Goal: Information Seeking & Learning: Find contact information

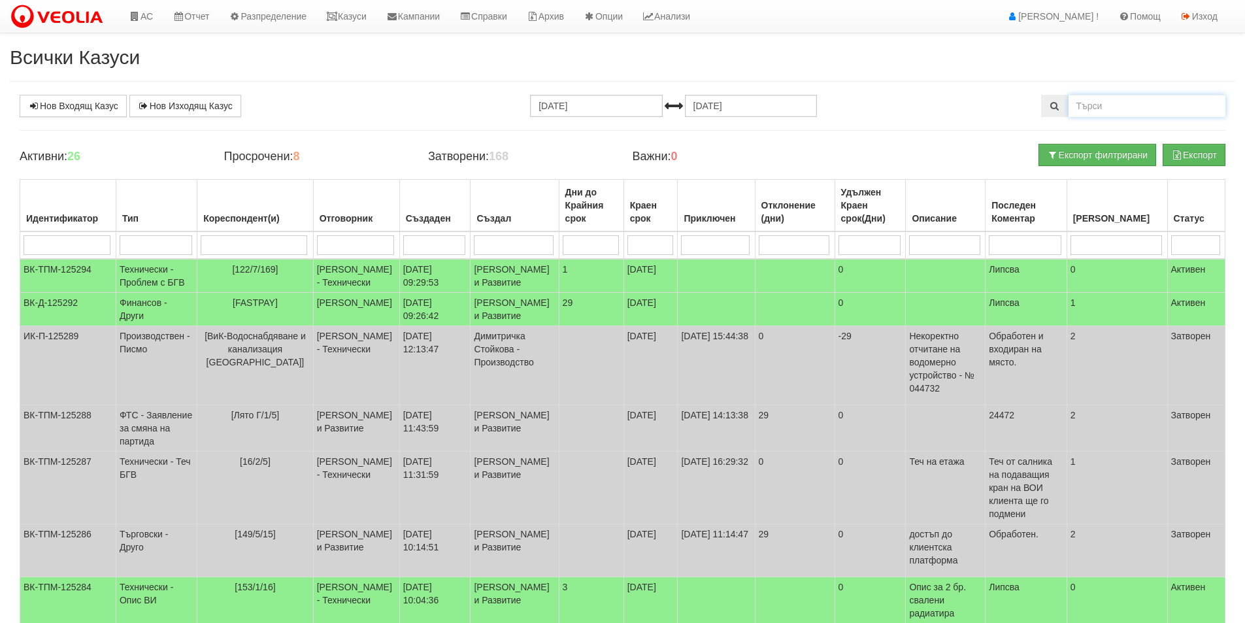
click at [1080, 101] on input "text" at bounding box center [1146, 106] width 157 height 22
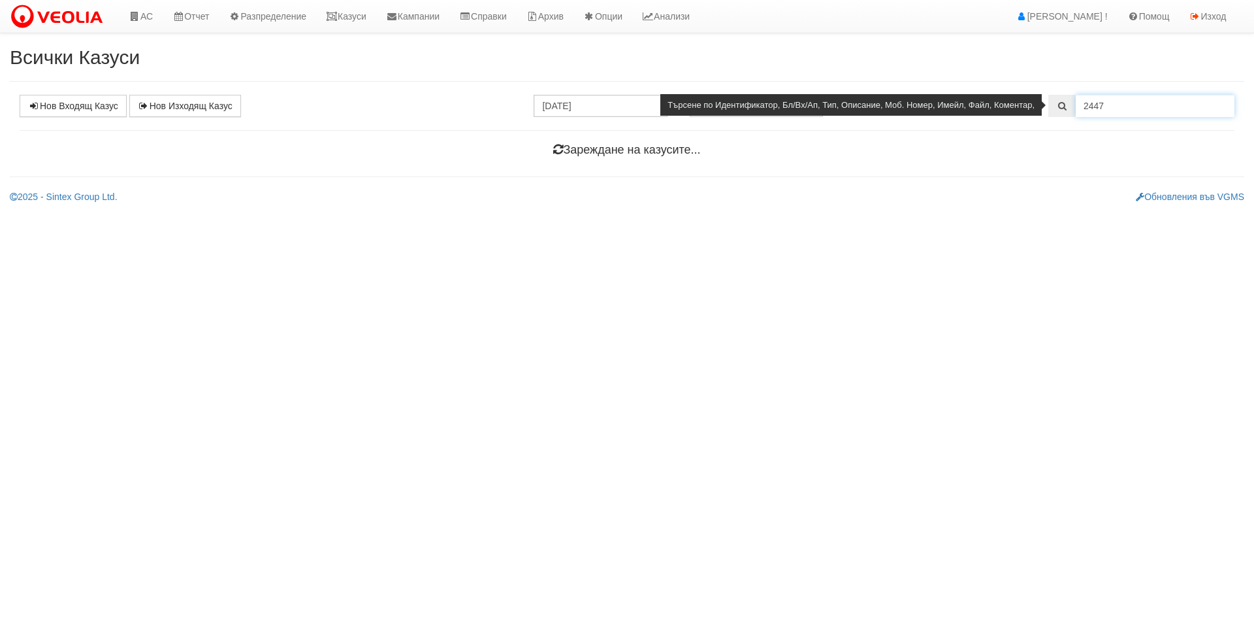
click at [1090, 110] on input "2447" at bounding box center [1155, 106] width 159 height 22
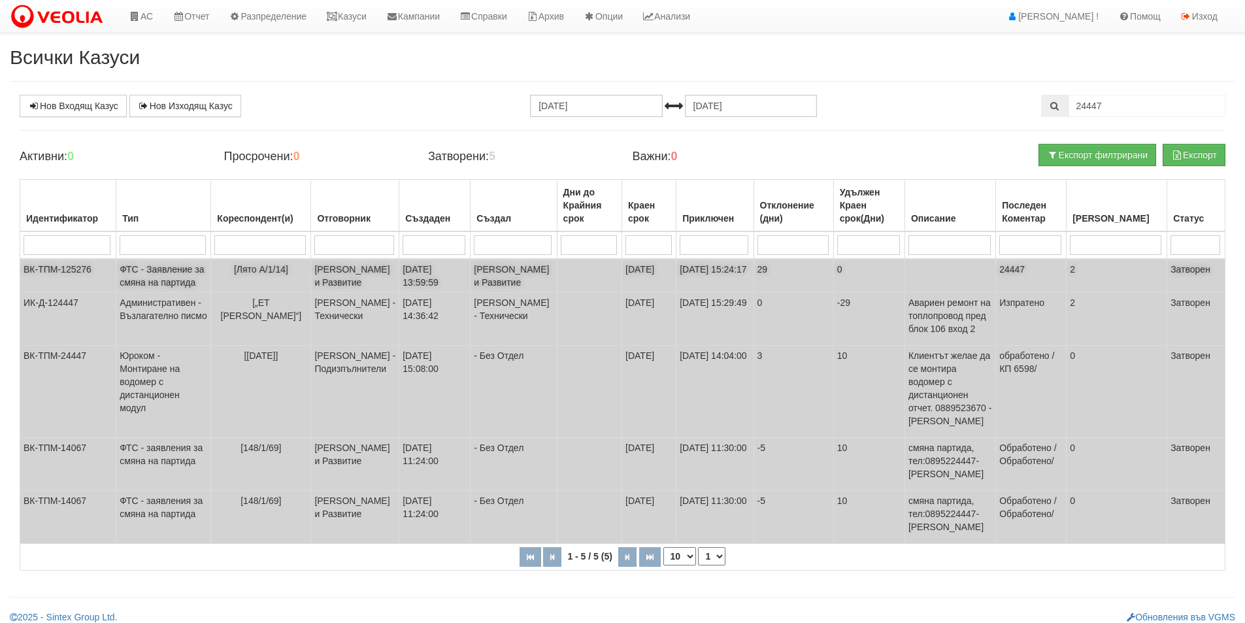
click at [306, 291] on td "[Лято А/1/14]" at bounding box center [261, 276] width 100 height 34
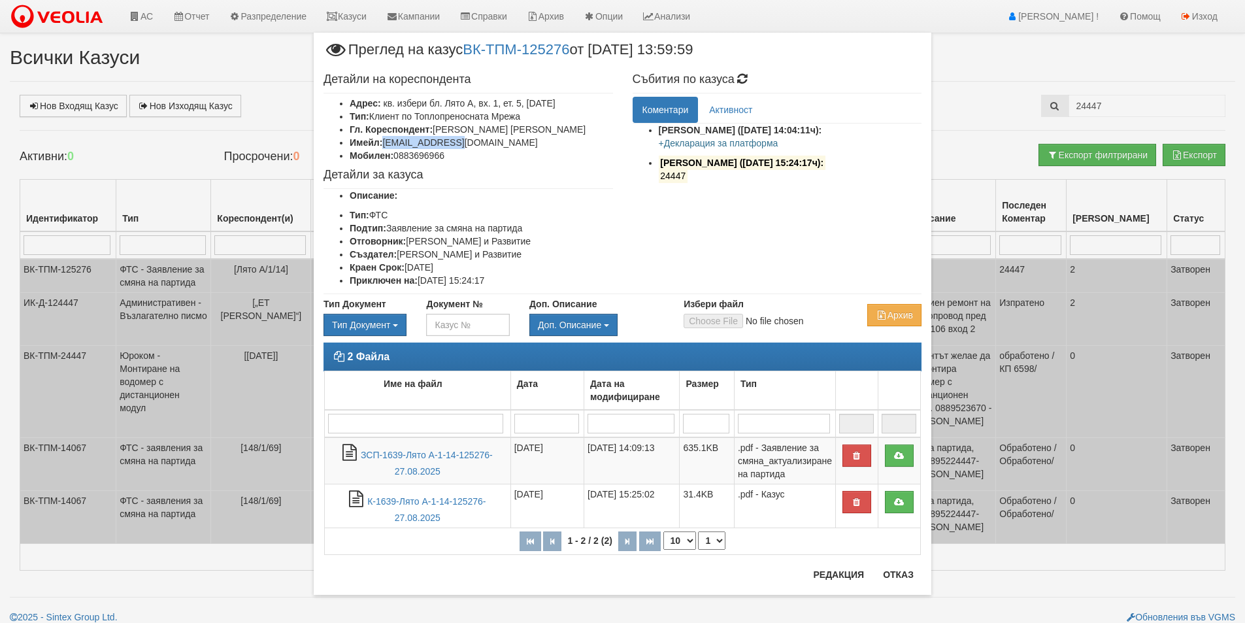
drag, startPoint x: 457, startPoint y: 143, endPoint x: 382, endPoint y: 146, distance: 75.2
click at [382, 146] on li "Имейл: d_pileva@abv.bg" at bounding box center [481, 142] width 263 height 13
copy li "d_pileva@abv.bg"
click at [885, 581] on button "Отказ" at bounding box center [898, 574] width 46 height 21
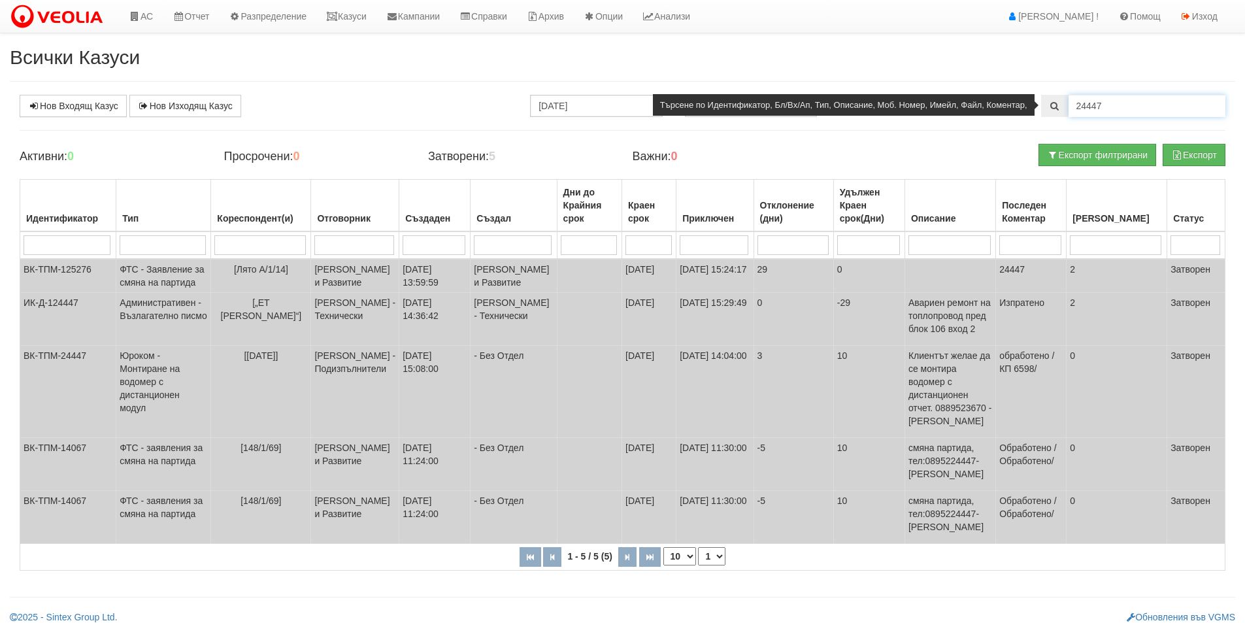
drag, startPoint x: 1112, startPoint y: 102, endPoint x: 1023, endPoint y: 110, distance: 89.2
click at [1041, 106] on div "24447" at bounding box center [1133, 106] width 184 height 22
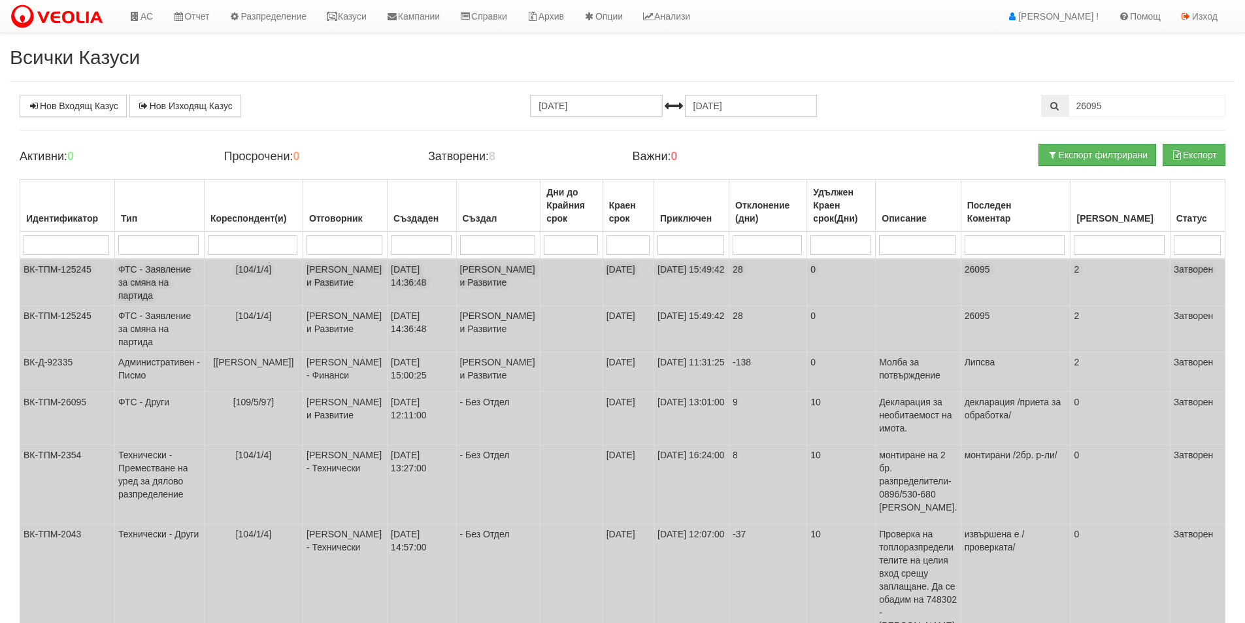
click at [350, 283] on td "[PERSON_NAME] и Развитие" at bounding box center [345, 282] width 84 height 47
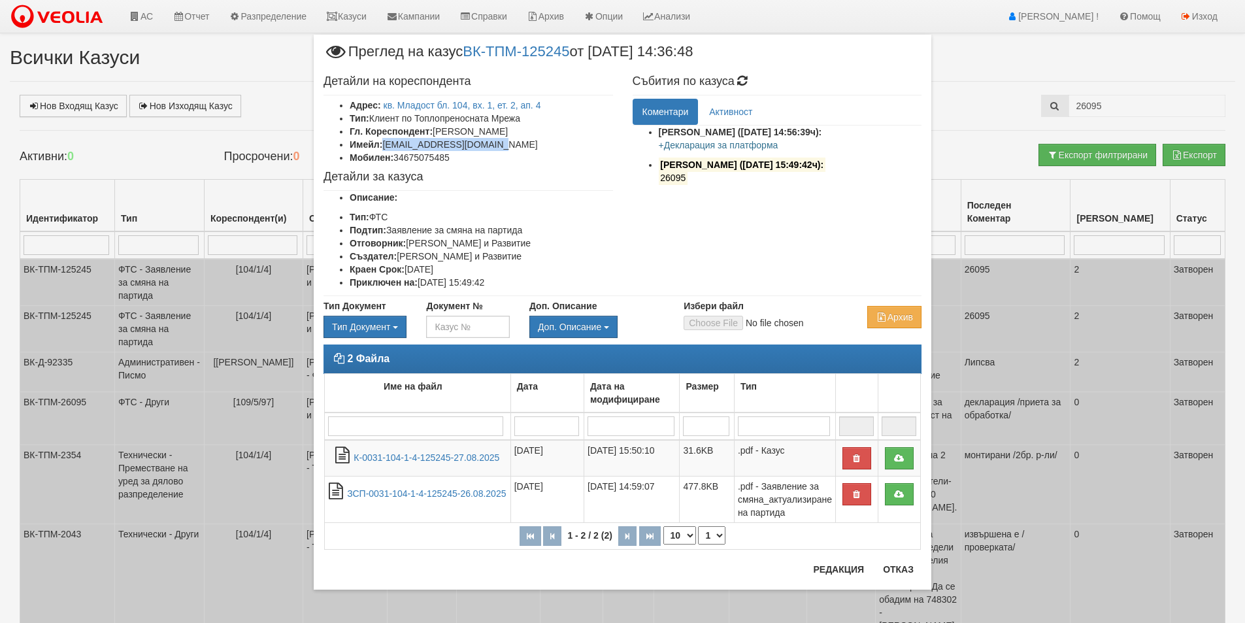
drag, startPoint x: 512, startPoint y: 148, endPoint x: 385, endPoint y: 144, distance: 126.8
click at [385, 144] on li "Имейл: gergana.koleva@gmai.com" at bounding box center [481, 144] width 263 height 13
copy li "gergana.koleva@gmai.com"
click at [902, 564] on button "Отказ" at bounding box center [898, 569] width 46 height 21
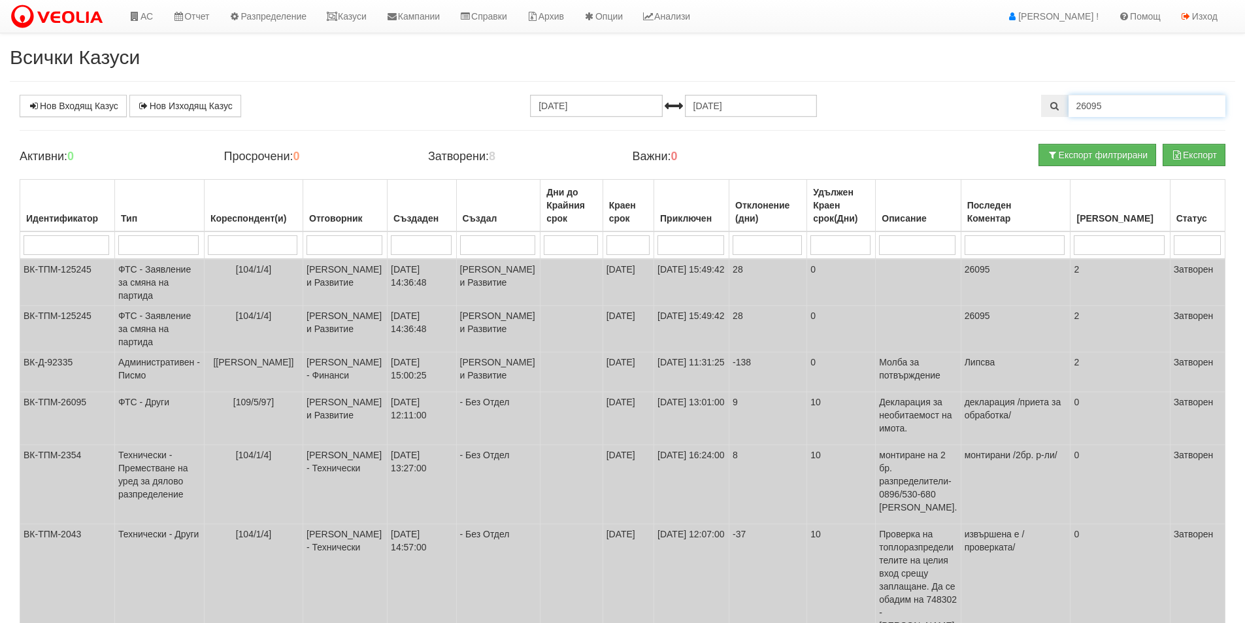
drag, startPoint x: 1109, startPoint y: 103, endPoint x: 939, endPoint y: 105, distance: 170.5
click at [941, 114] on div "Нов Входящ Казус Нов Изходящ Казус 29.07.2025 29.08.2025 26095" at bounding box center [622, 106] width 1225 height 22
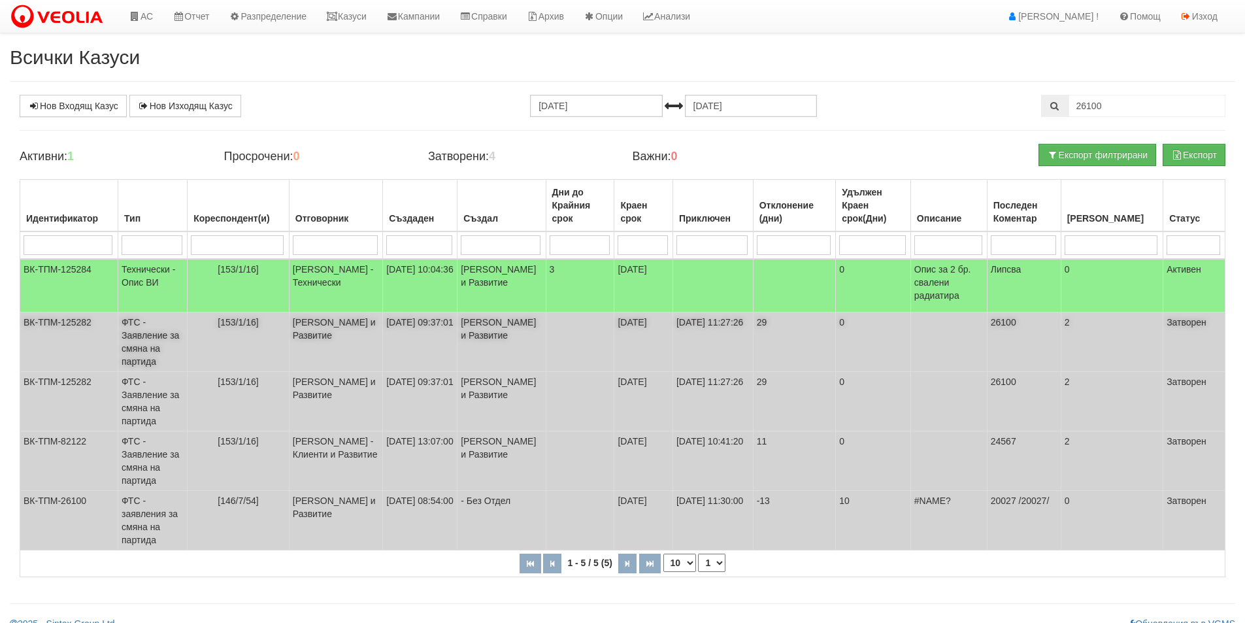
click at [271, 344] on td "[153/1/16]" at bounding box center [239, 341] width 102 height 59
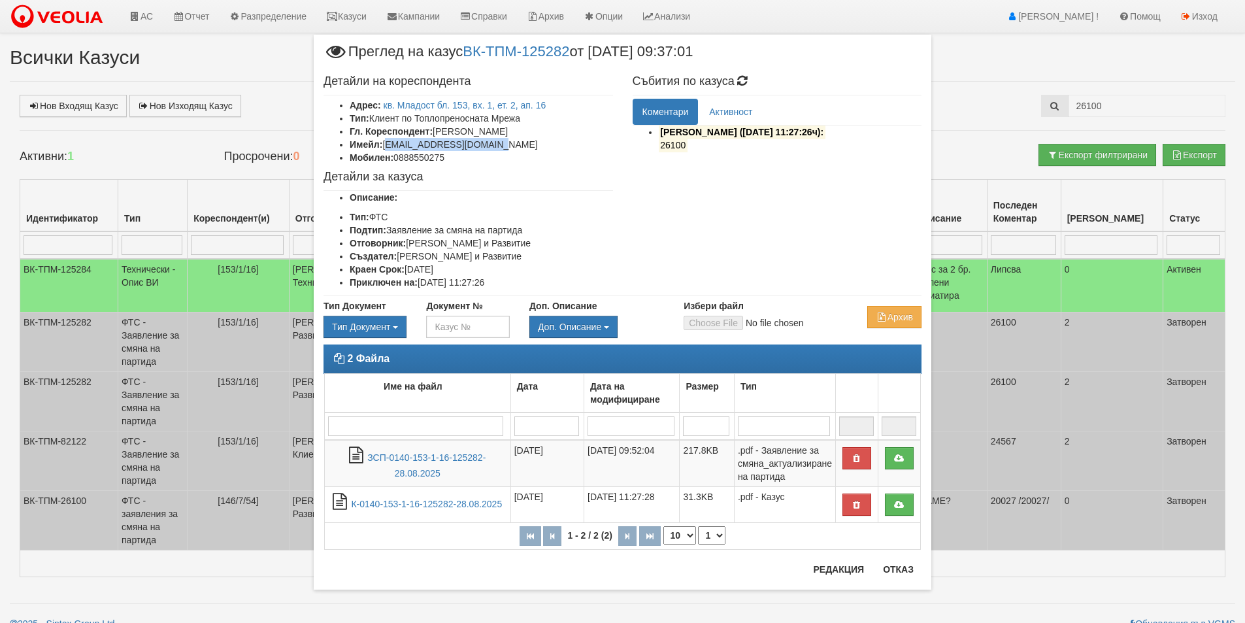
drag, startPoint x: 504, startPoint y: 145, endPoint x: 388, endPoint y: 146, distance: 116.3
click at [388, 146] on li "Имейл: plamengslavov@gmail.com" at bounding box center [481, 144] width 263 height 13
drag, startPoint x: 384, startPoint y: 145, endPoint x: 519, endPoint y: 148, distance: 135.3
click at [519, 148] on li "Имейл: plamengslavov@gmail.com" at bounding box center [481, 144] width 263 height 13
copy li "plamengslavov@gmail.com"
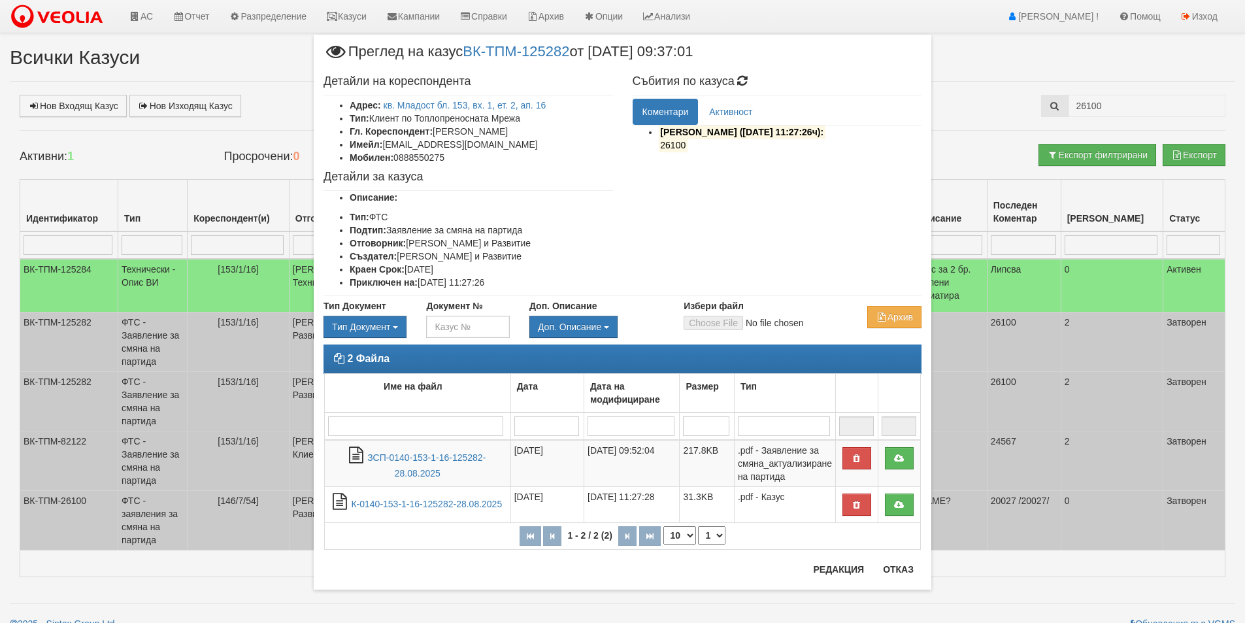
drag, startPoint x: 907, startPoint y: 559, endPoint x: 917, endPoint y: 564, distance: 11.1
click at [907, 559] on div "2 Файла Име на файл Дата Дата на модифициране Размер Тип 1 - 2 / 2 (2) 10 20 30…" at bounding box center [622, 453] width 617 height 218
click at [914, 566] on button "Отказ" at bounding box center [898, 569] width 46 height 21
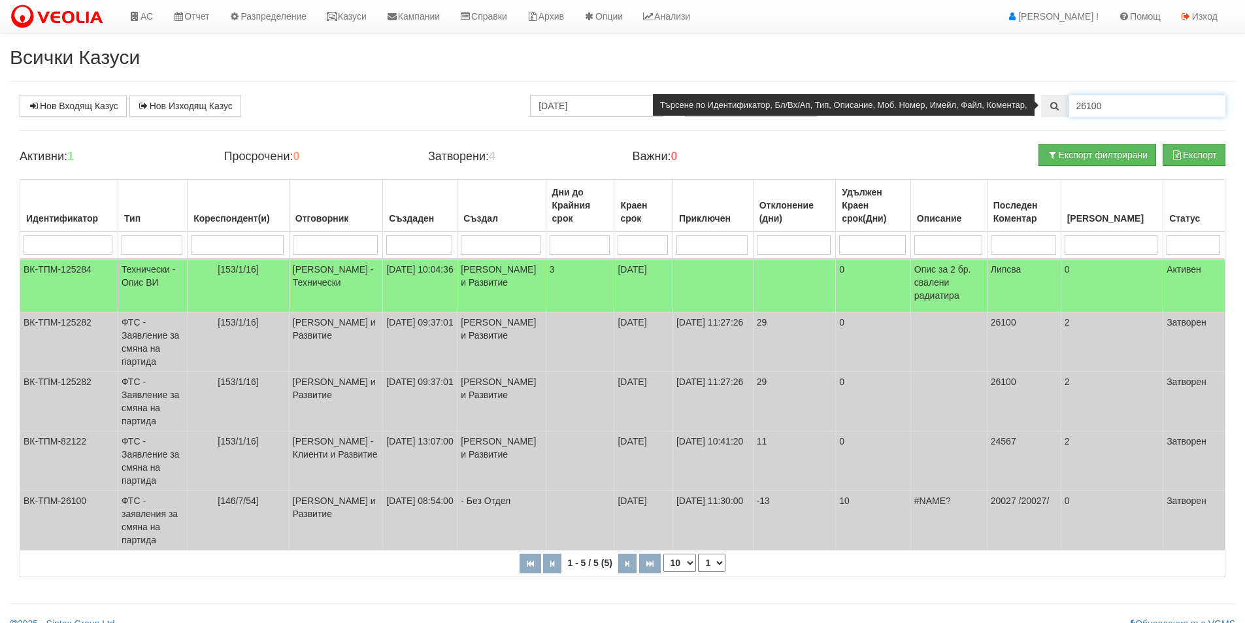
click at [1120, 109] on input "26100" at bounding box center [1146, 106] width 157 height 22
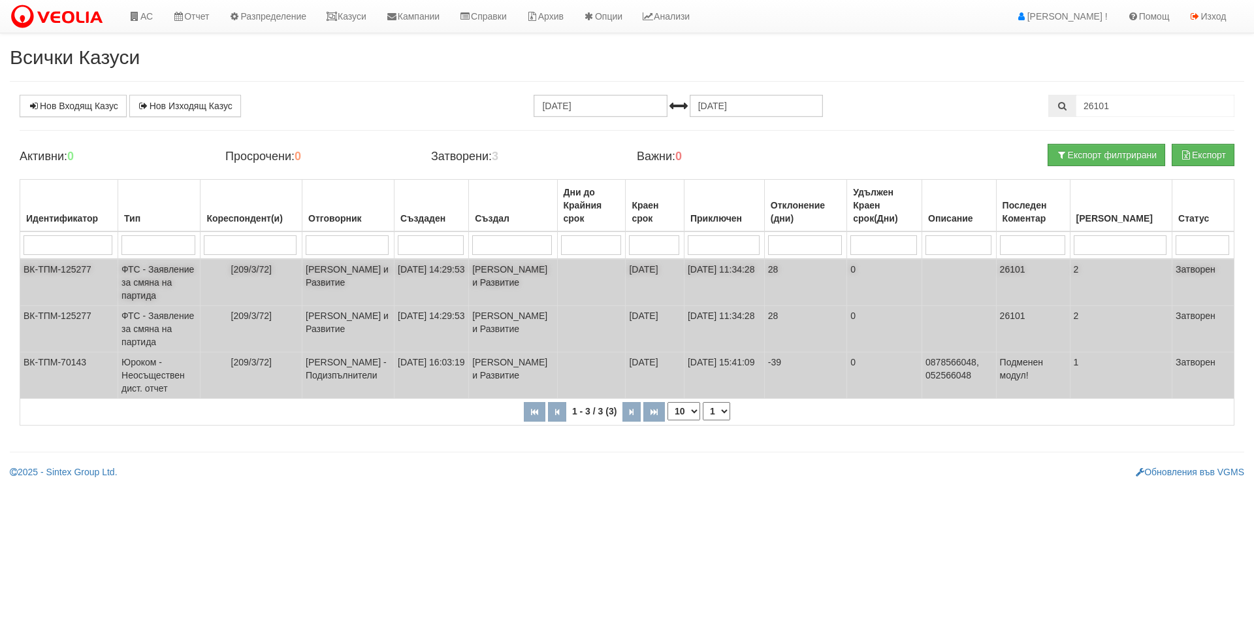
click at [380, 279] on td "[PERSON_NAME] и Развитие" at bounding box center [348, 282] width 92 height 47
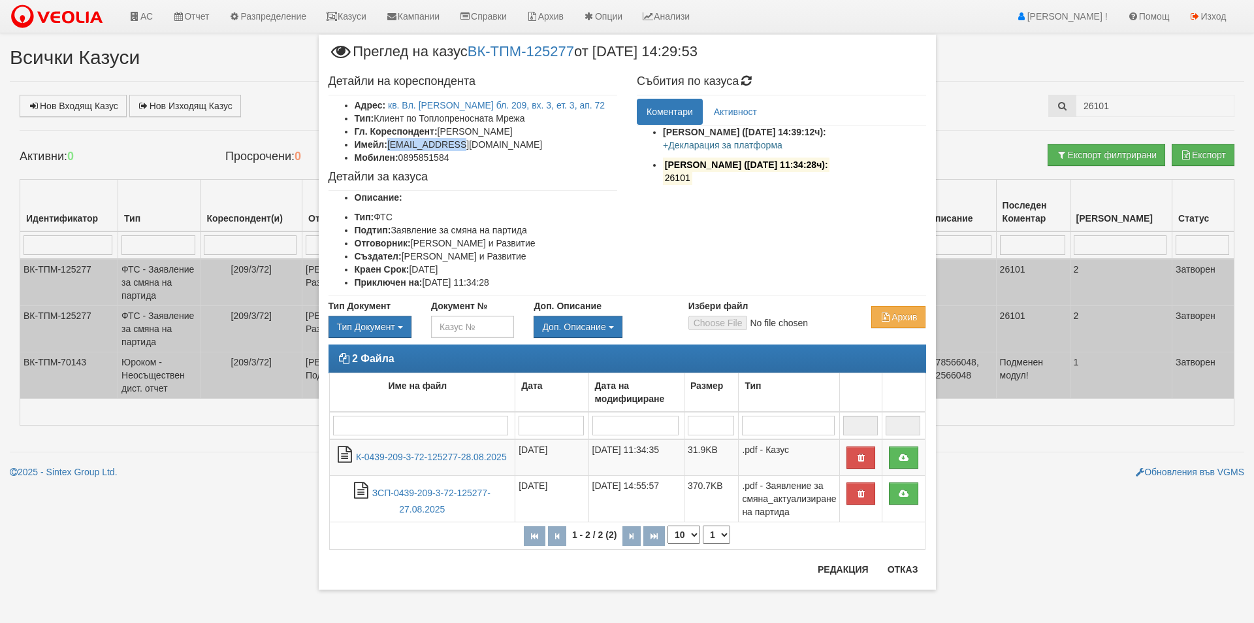
drag, startPoint x: 471, startPoint y: 144, endPoint x: 390, endPoint y: 142, distance: 81.1
click at [390, 142] on li "Имейл: shekrov@abv.bg" at bounding box center [486, 144] width 263 height 13
copy li "shekrov@abv.bg"
click at [903, 568] on button "Отказ" at bounding box center [903, 569] width 46 height 21
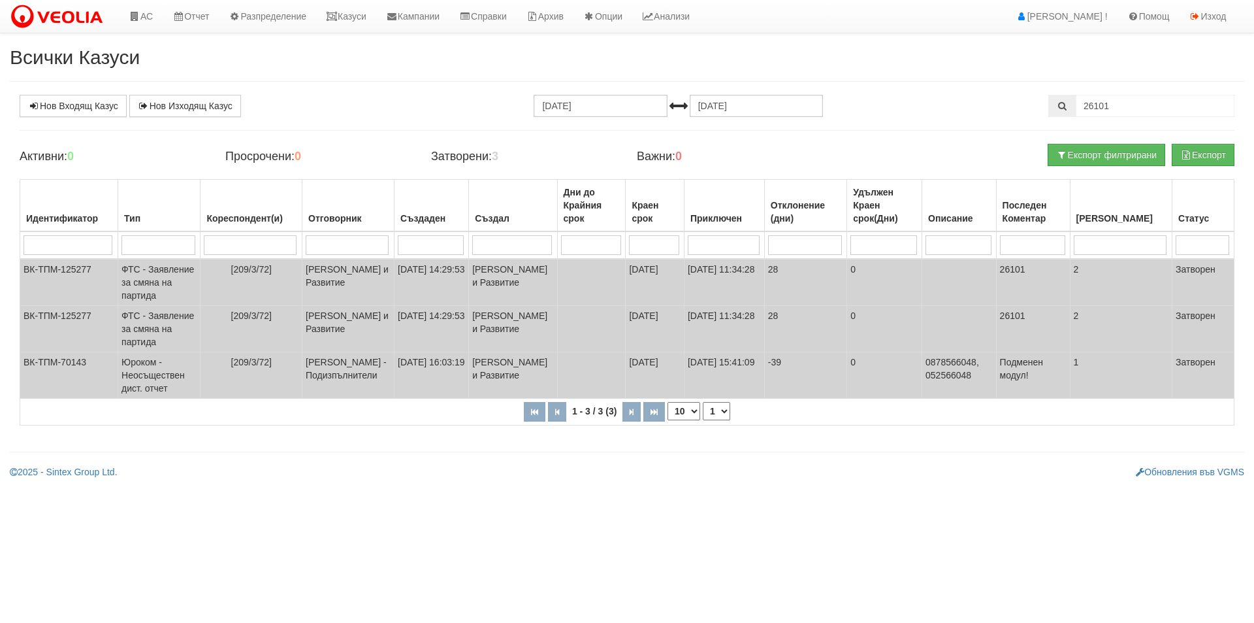
click at [1158, 93] on div "Всички Казуси Нов Входящ Казус Нов Изходящ Казус 29.07.2025 29.08.2025 26101 За…" at bounding box center [627, 262] width 1254 height 432
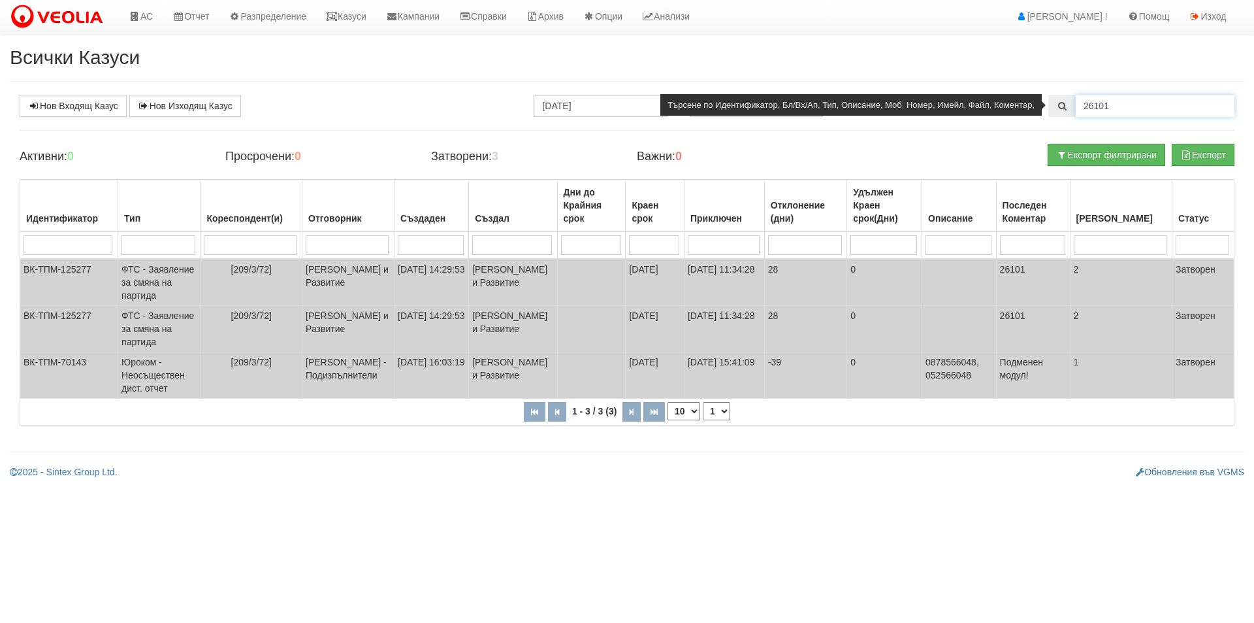
click at [1158, 102] on input "26101" at bounding box center [1155, 106] width 159 height 22
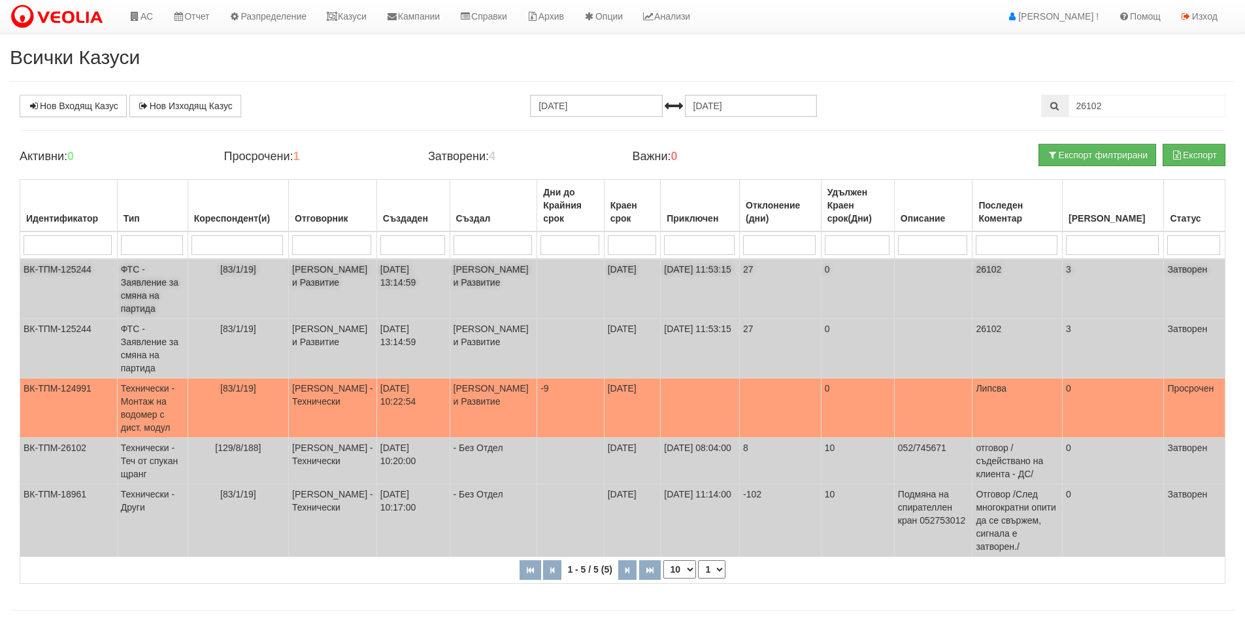
click at [253, 278] on td "[83/1/19]" at bounding box center [238, 289] width 101 height 60
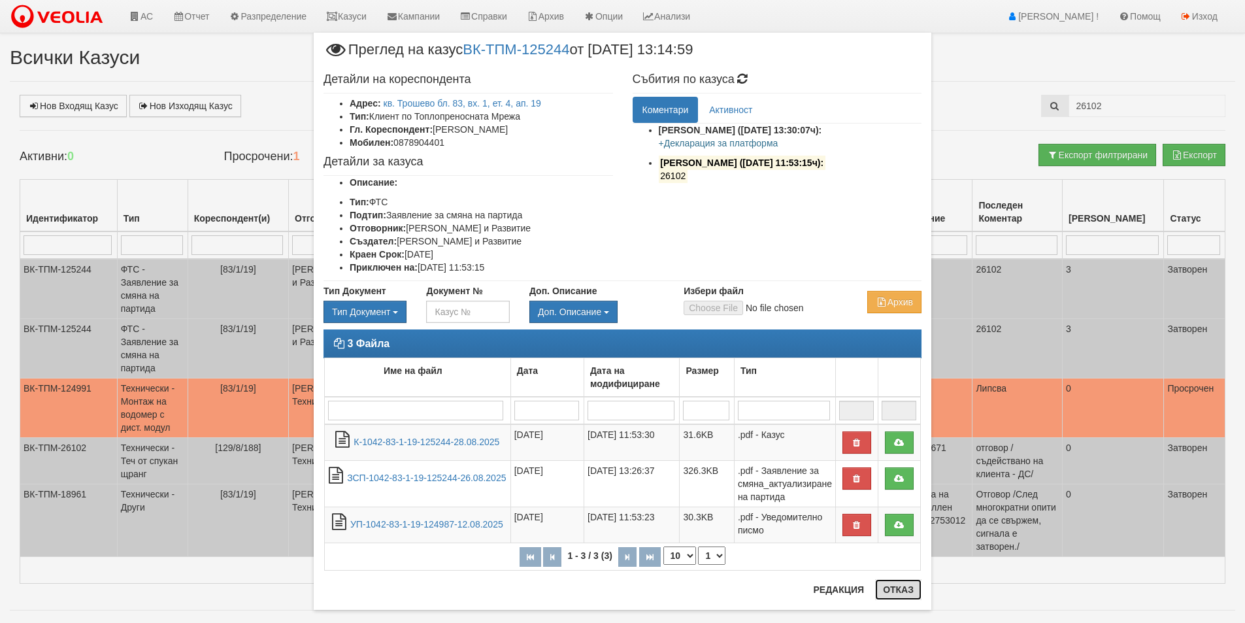
click at [894, 593] on button "Отказ" at bounding box center [898, 589] width 46 height 21
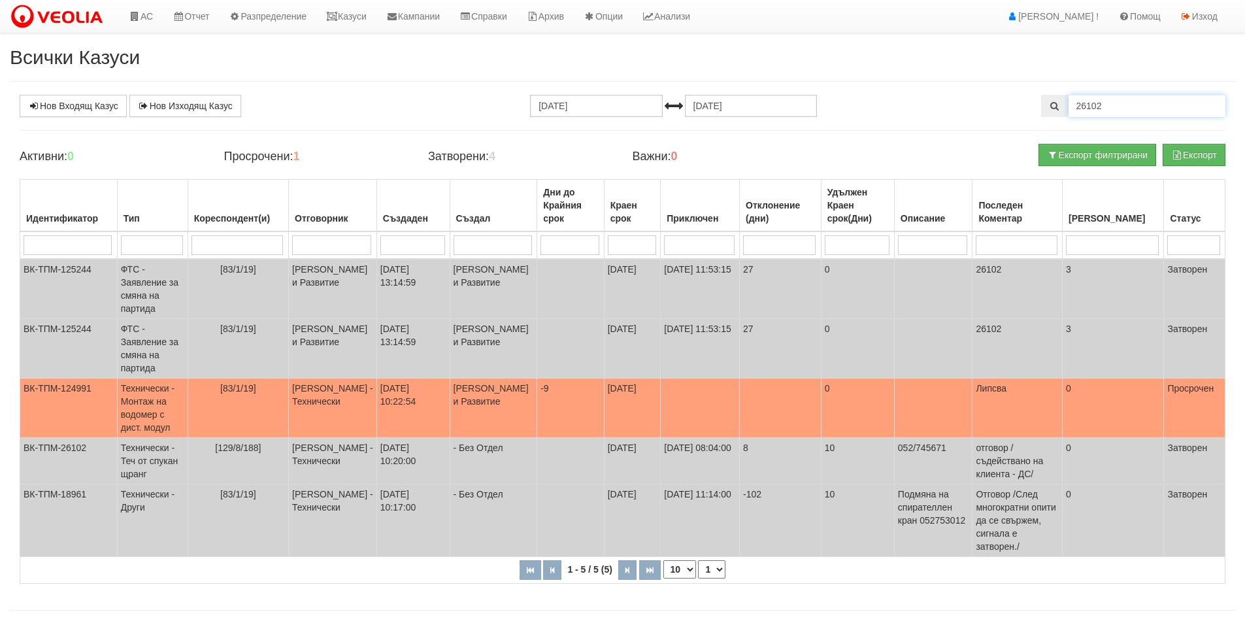
drag, startPoint x: 1124, startPoint y: 105, endPoint x: 939, endPoint y: 49, distance: 193.9
click at [937, 61] on div "Всички Казуси Нов Входящ Казус Нов Изходящ Казус 29.07.2025 29.08.2025 26102 За…" at bounding box center [622, 341] width 1245 height 590
type input "26096"
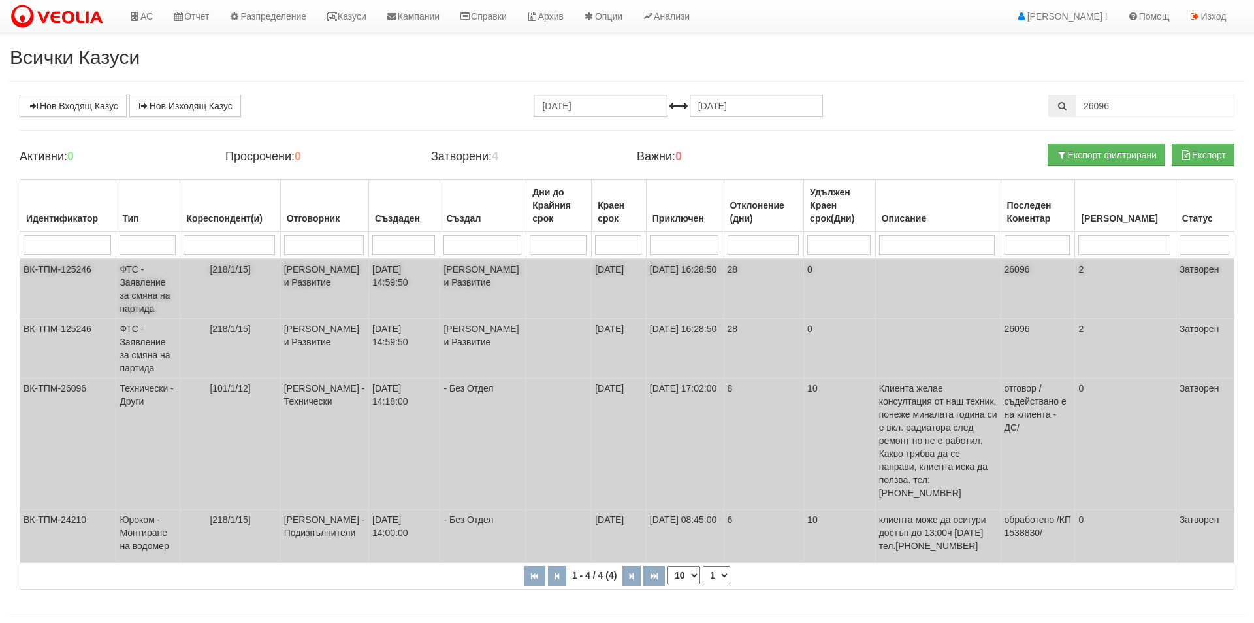
click at [367, 284] on td "[PERSON_NAME] и Развитие" at bounding box center [324, 289] width 88 height 60
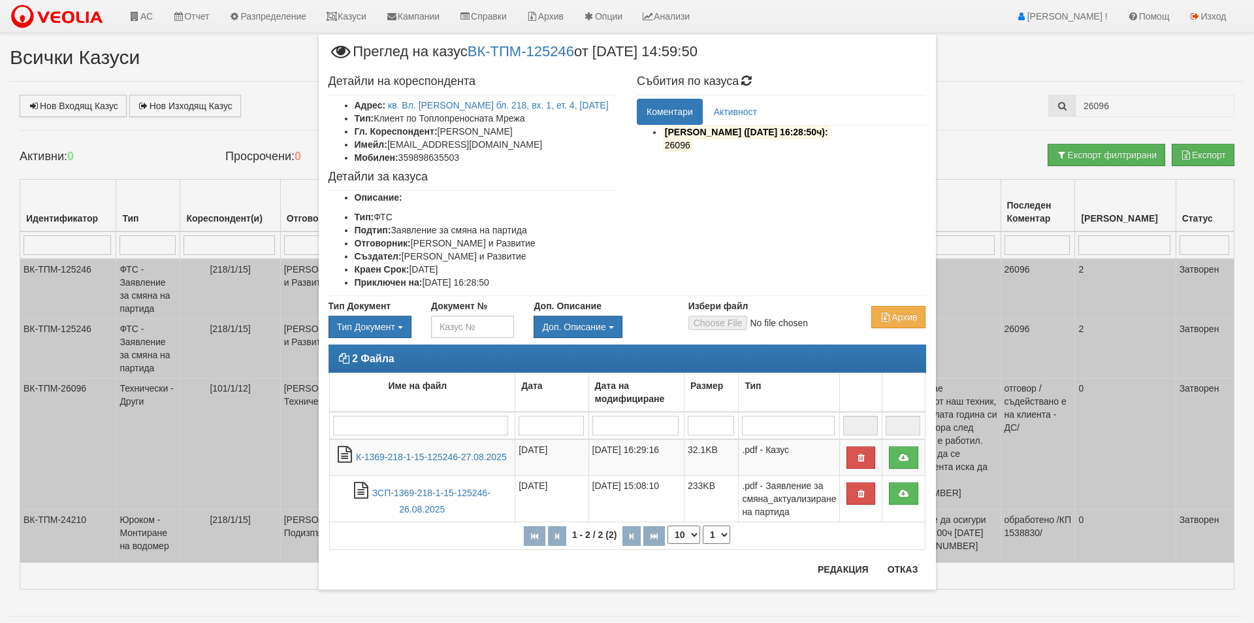
drag, startPoint x: 478, startPoint y: 157, endPoint x: 475, endPoint y: 144, distance: 13.3
click at [473, 157] on li "Мобилен: 359898635503" at bounding box center [486, 157] width 263 height 13
drag, startPoint x: 471, startPoint y: 141, endPoint x: 389, endPoint y: 141, distance: 82.3
click at [389, 141] on li "Имейл: rises77@abv.bg" at bounding box center [486, 144] width 263 height 13
copy li "rises77@abv.bg"
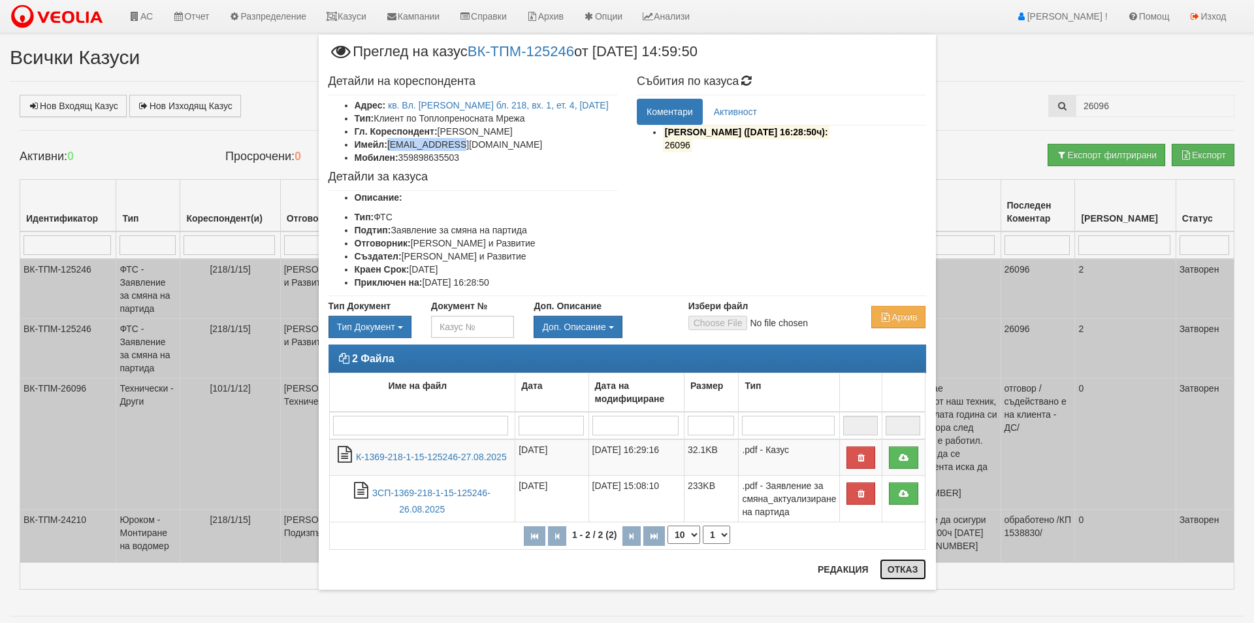
click at [889, 570] on button "Отказ" at bounding box center [903, 569] width 46 height 21
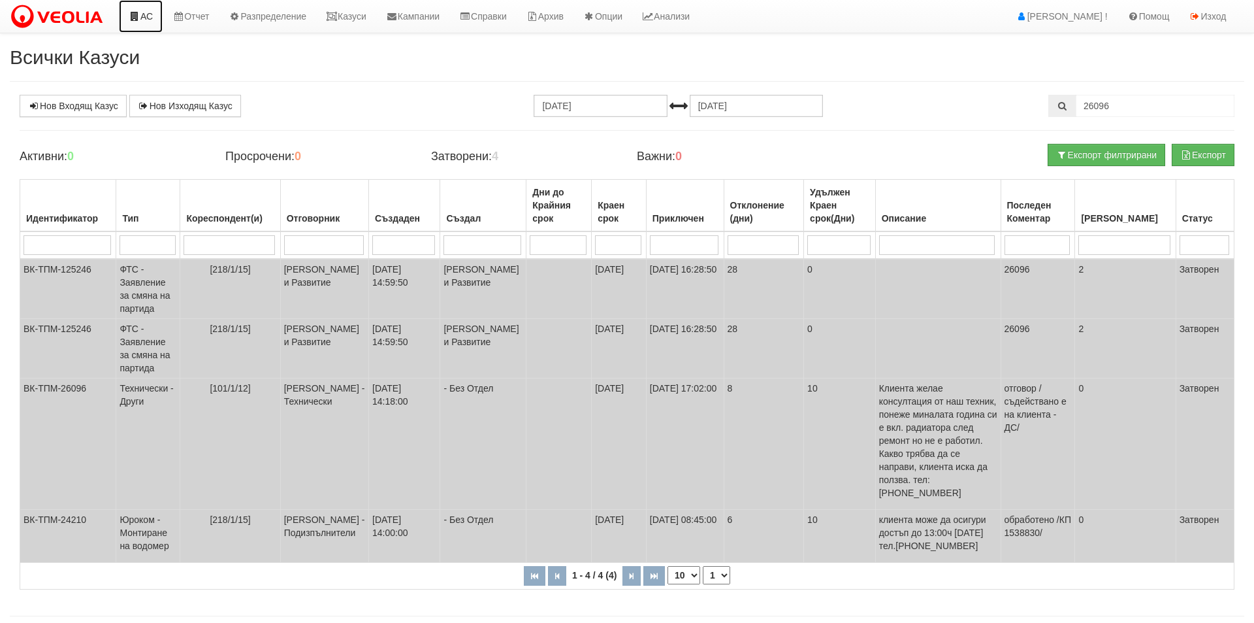
click at [146, 7] on link "АС" at bounding box center [141, 16] width 44 height 33
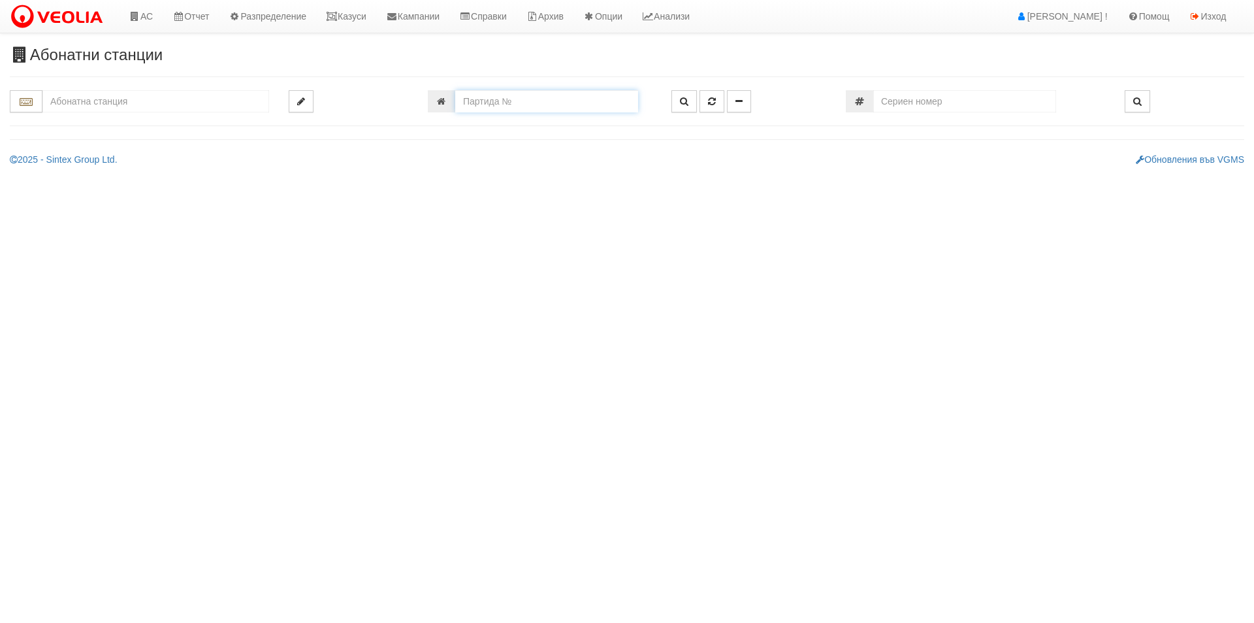
click at [549, 97] on input "number" at bounding box center [546, 101] width 183 height 22
paste input "12408"
type input "12408"
type input "201/5 - "ВЕОЛИЯ ЕНЕРДЖИ ВАРНА " ЕАД"
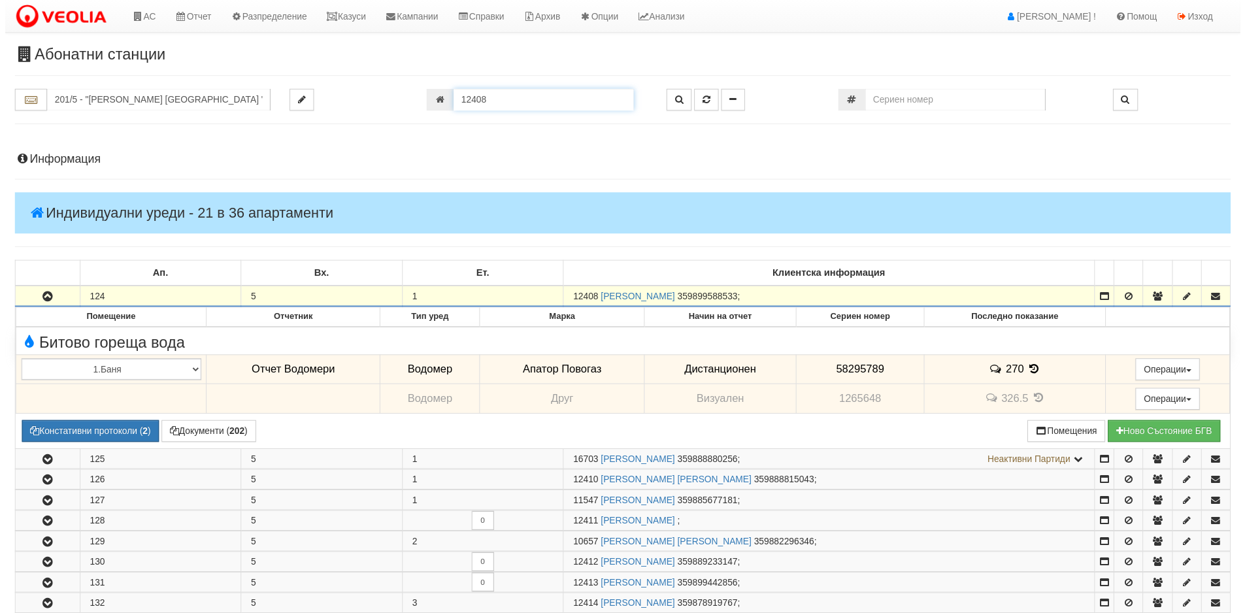
scroll to position [258, 0]
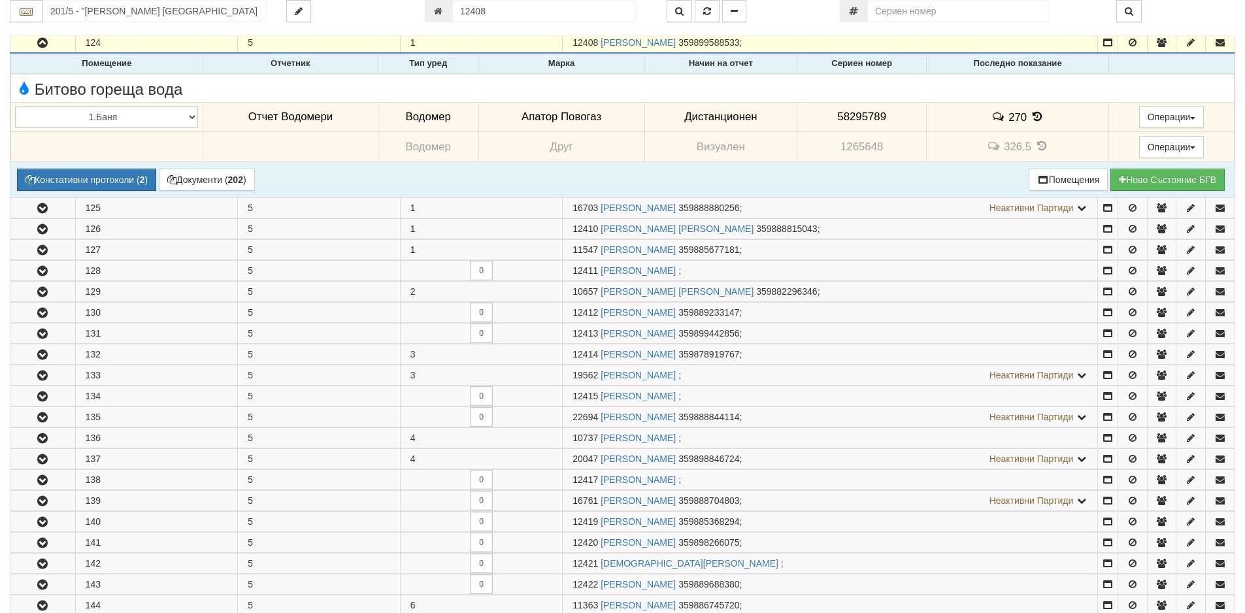
drag, startPoint x: 892, startPoint y: 117, endPoint x: 789, endPoint y: 110, distance: 104.1
click at [789, 110] on tr "1.Баня 2.Кухня 3.Тоалетна 4.Всекидневна 5.Спалня 1 6.Спалня 2 7.Коридор 8.Терас…" at bounding box center [622, 117] width 1223 height 30
copy tr "Дистанционен 58295789"
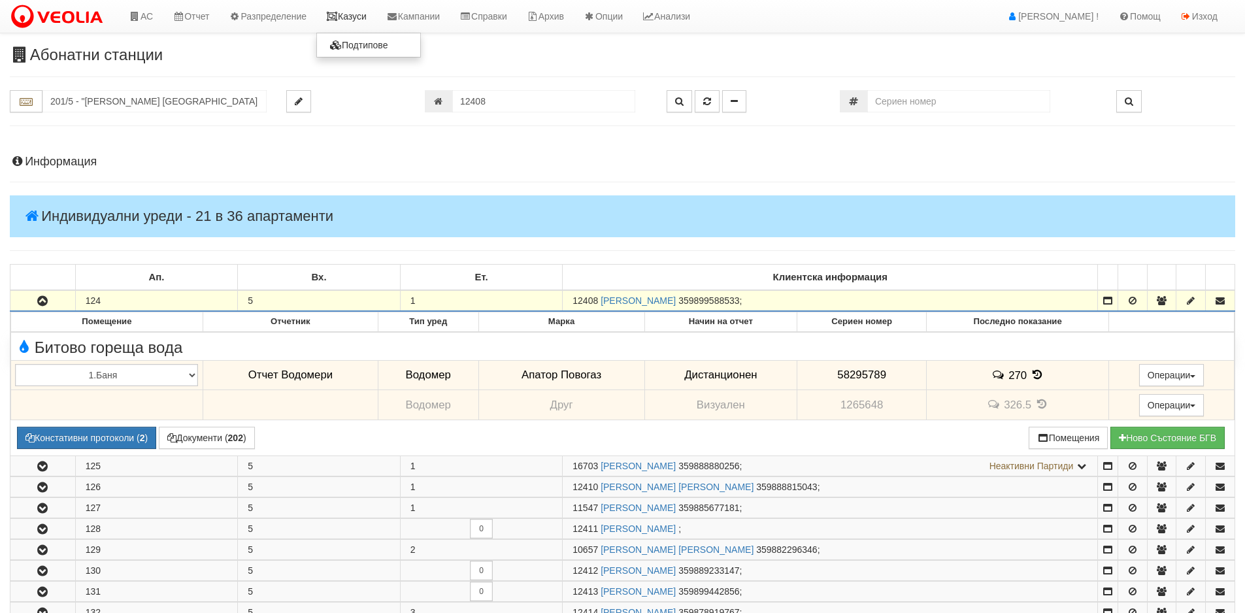
click at [355, 25] on link "Казуси" at bounding box center [346, 16] width 60 height 33
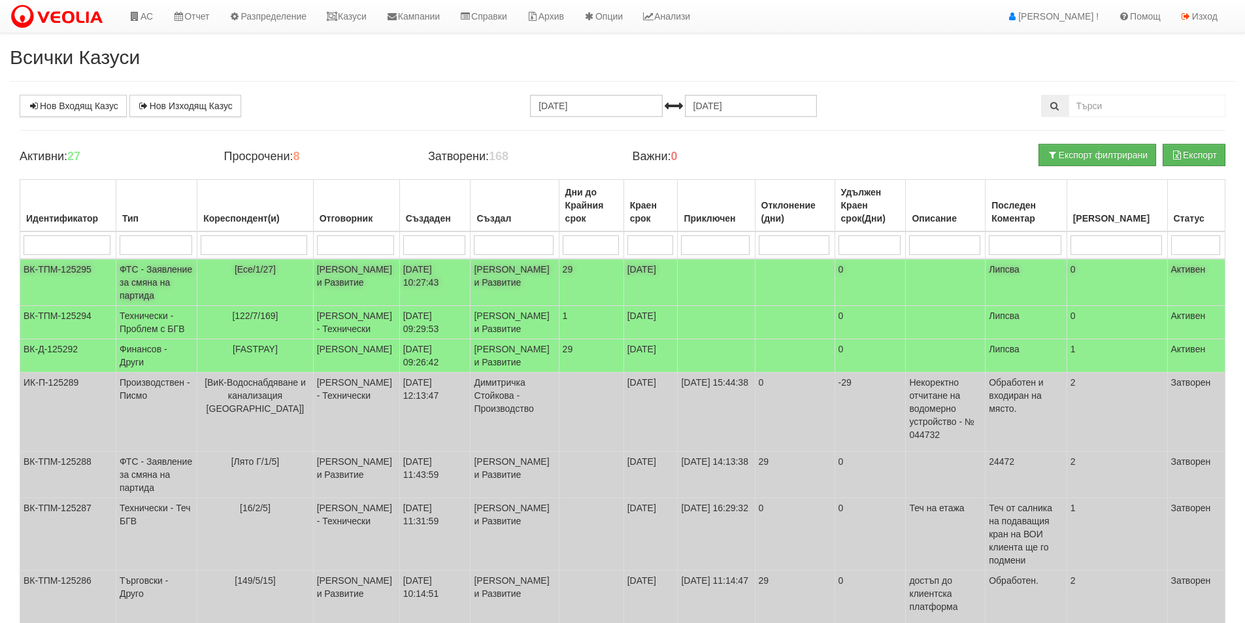
click at [231, 271] on td "[Есе/1/27]" at bounding box center [255, 282] width 116 height 47
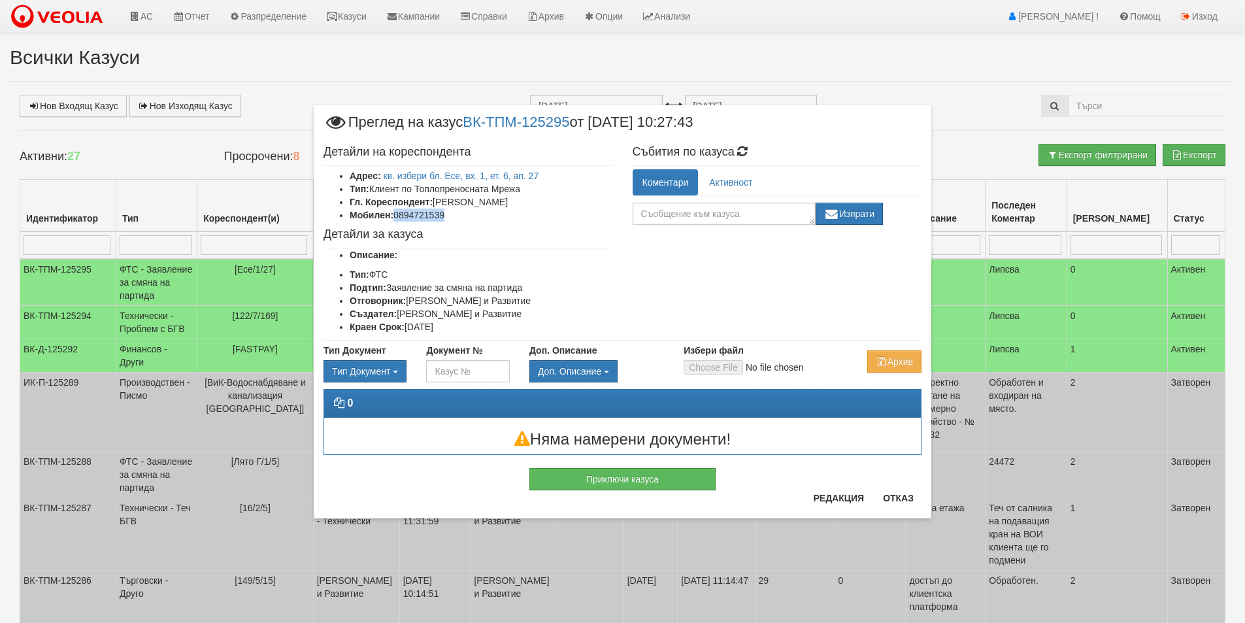
drag, startPoint x: 460, startPoint y: 210, endPoint x: 395, endPoint y: 212, distance: 64.7
click at [395, 212] on li "Мобилен: 0894721539" at bounding box center [481, 214] width 263 height 13
copy li "0894721539"
click at [894, 495] on button "Отказ" at bounding box center [898, 497] width 46 height 21
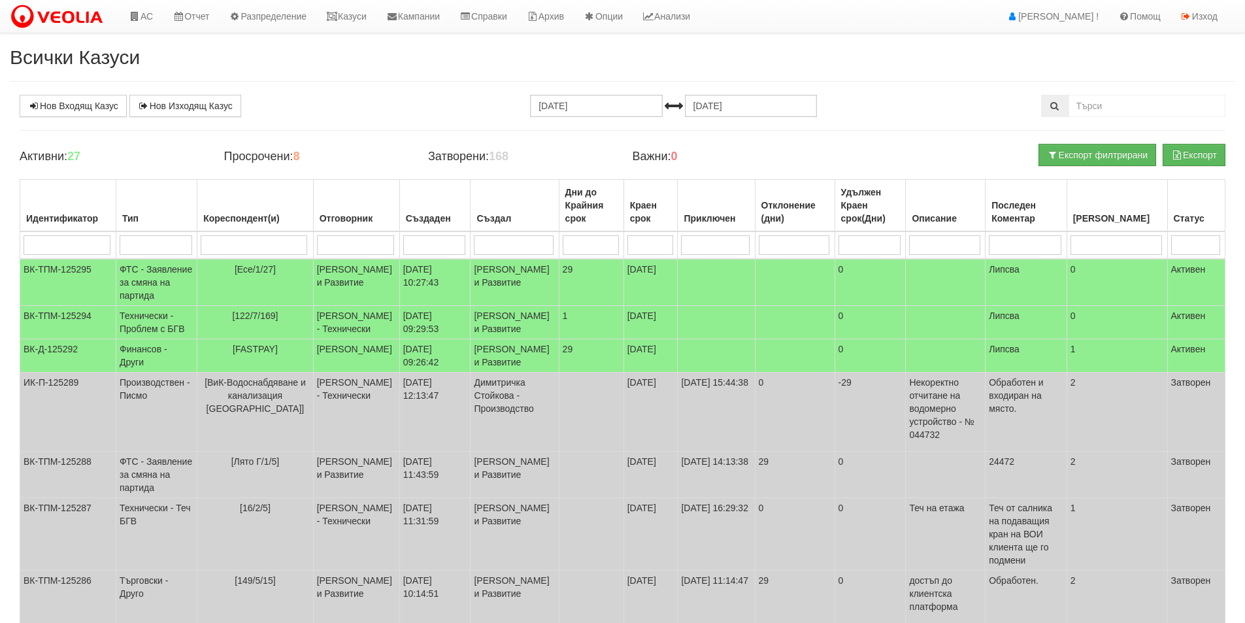
click at [894, 496] on td "0" at bounding box center [869, 474] width 71 height 46
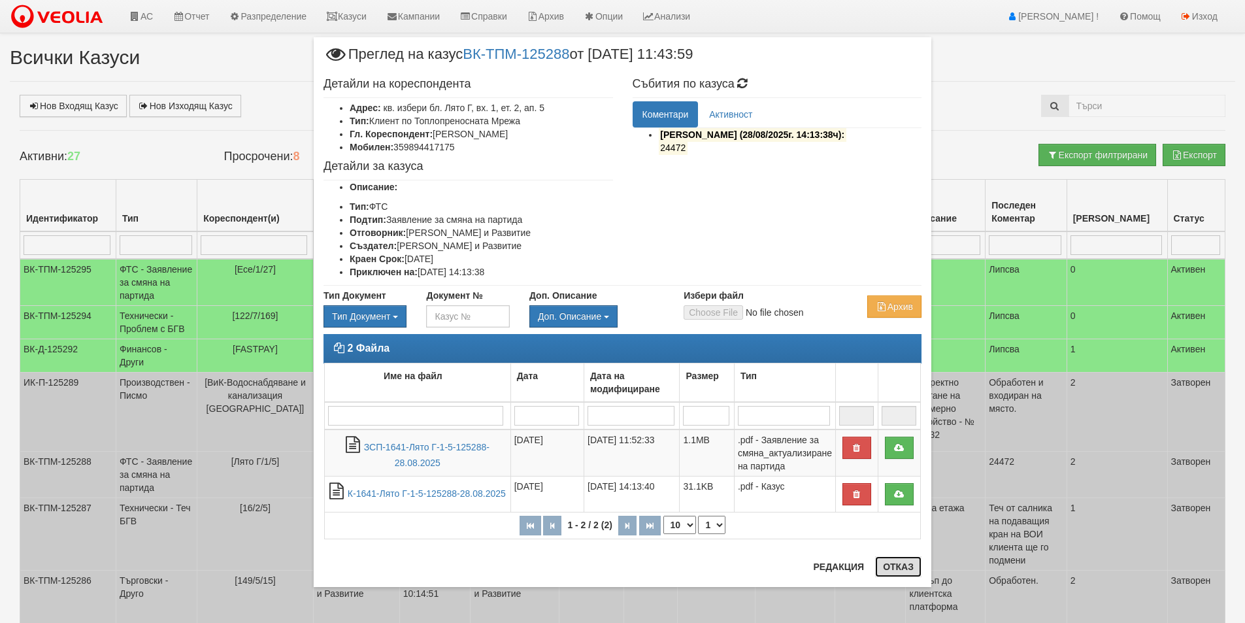
click at [904, 566] on button "Отказ" at bounding box center [898, 566] width 46 height 21
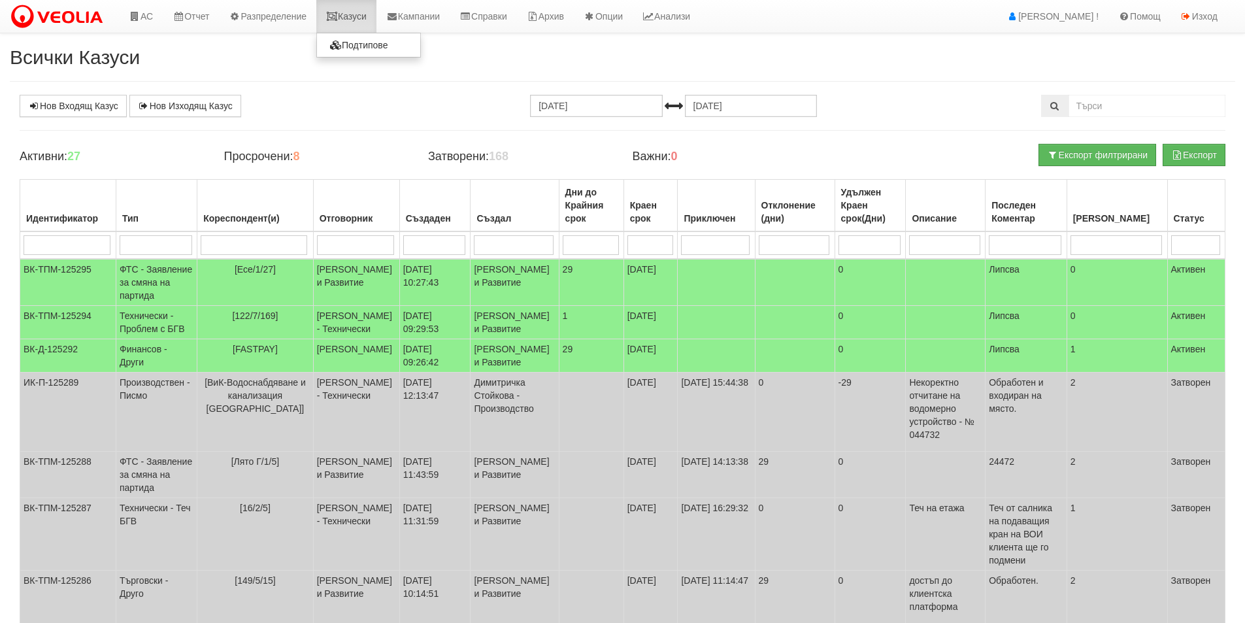
click at [351, 24] on link "Казуси" at bounding box center [346, 16] width 60 height 33
click at [363, 278] on td "[PERSON_NAME] и Развитие" at bounding box center [356, 282] width 86 height 47
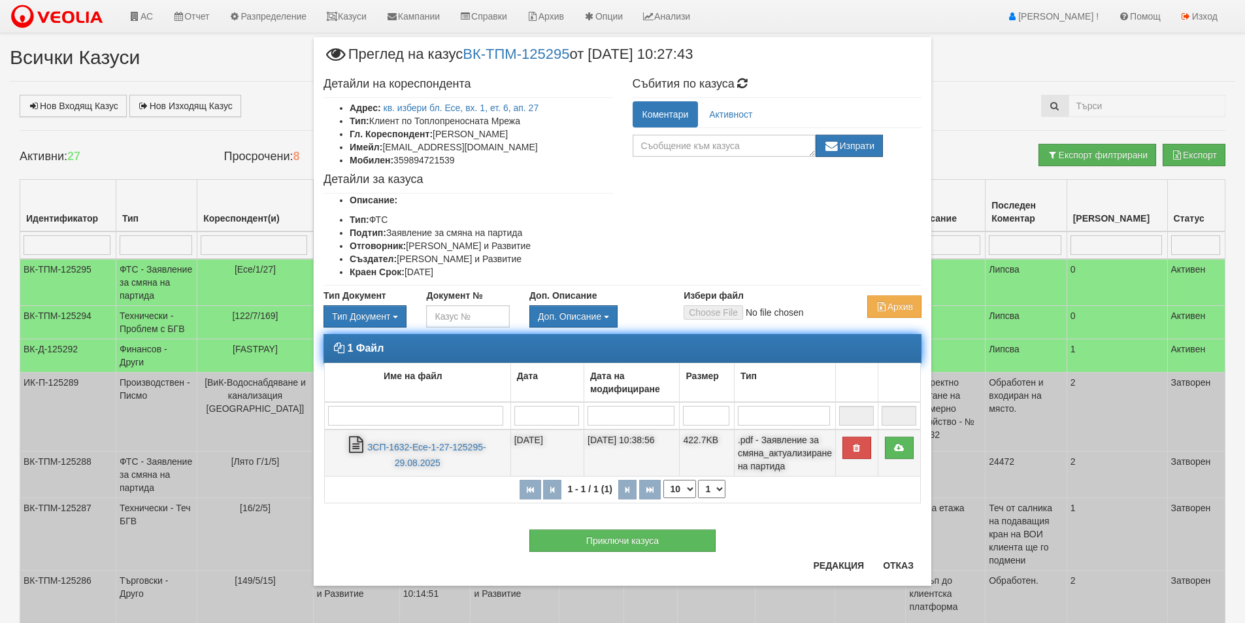
click at [915, 446] on td at bounding box center [898, 452] width 42 height 47
click at [904, 447] on icon at bounding box center [899, 447] width 12 height 9
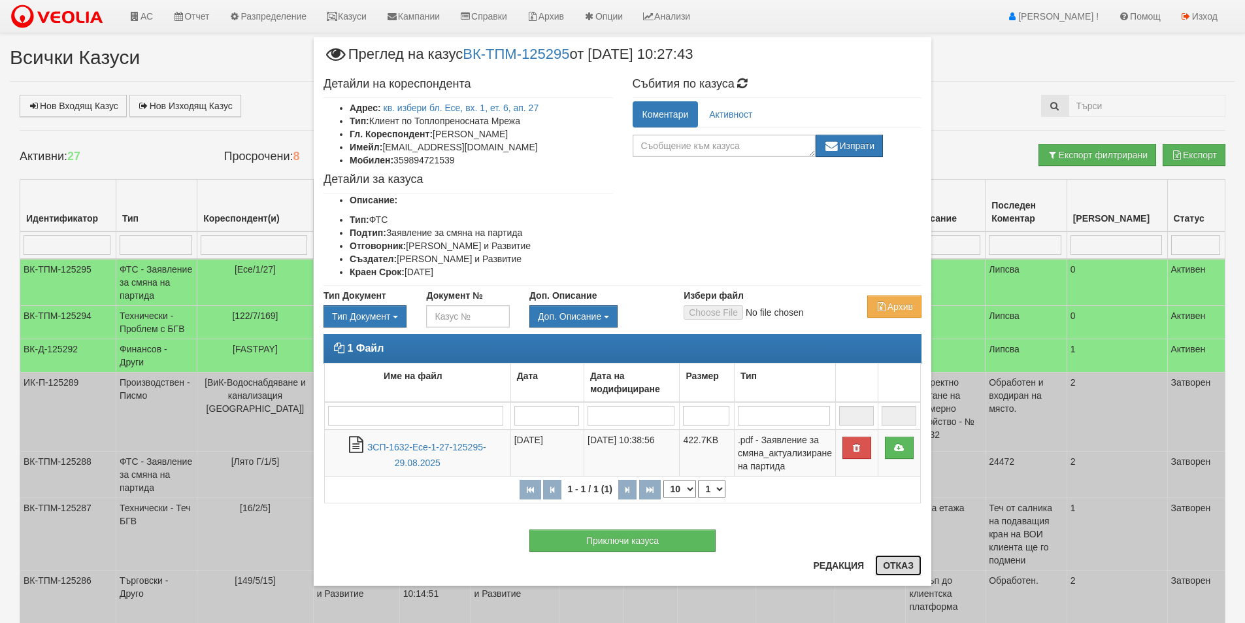
click at [894, 568] on button "Отказ" at bounding box center [898, 565] width 46 height 21
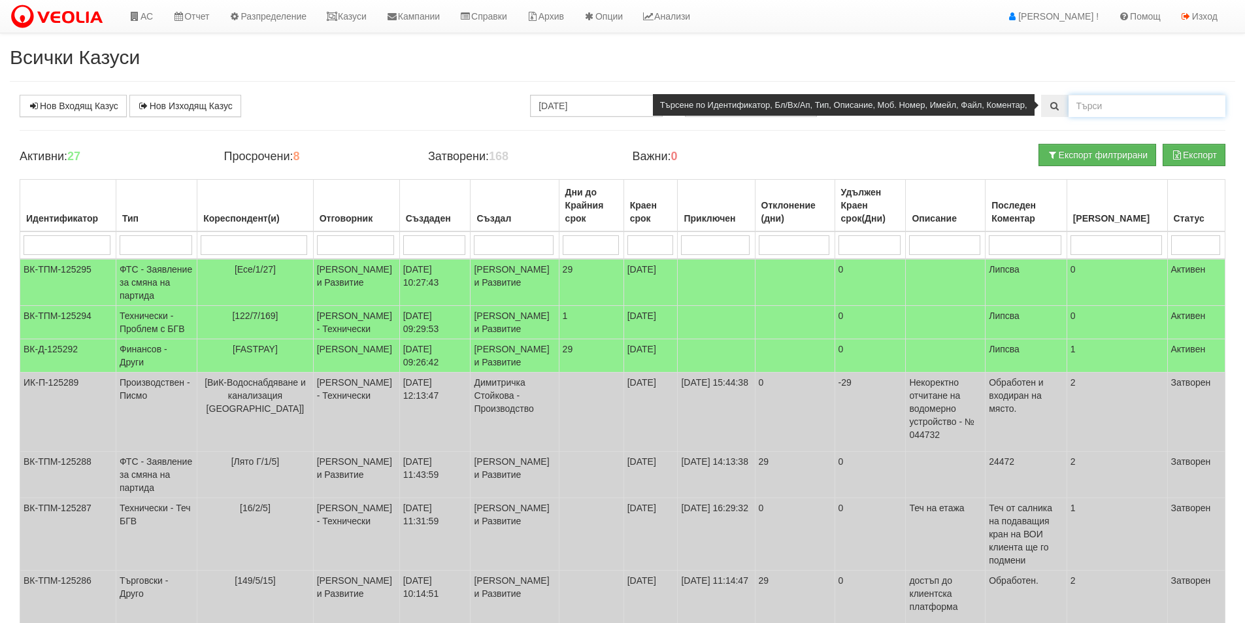
drag, startPoint x: 1157, startPoint y: 112, endPoint x: 1166, endPoint y: 111, distance: 8.5
click at [1155, 110] on input "text" at bounding box center [1146, 106] width 157 height 22
type input "26095"
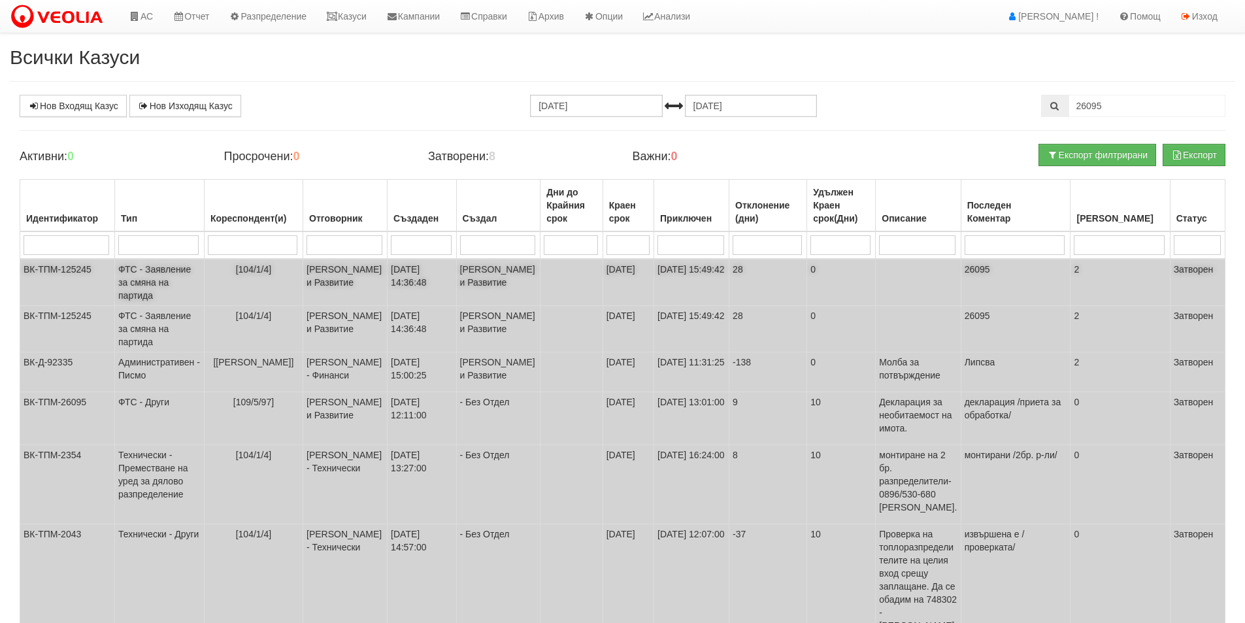
click at [302, 286] on td "[104/1/4]" at bounding box center [253, 282] width 99 height 47
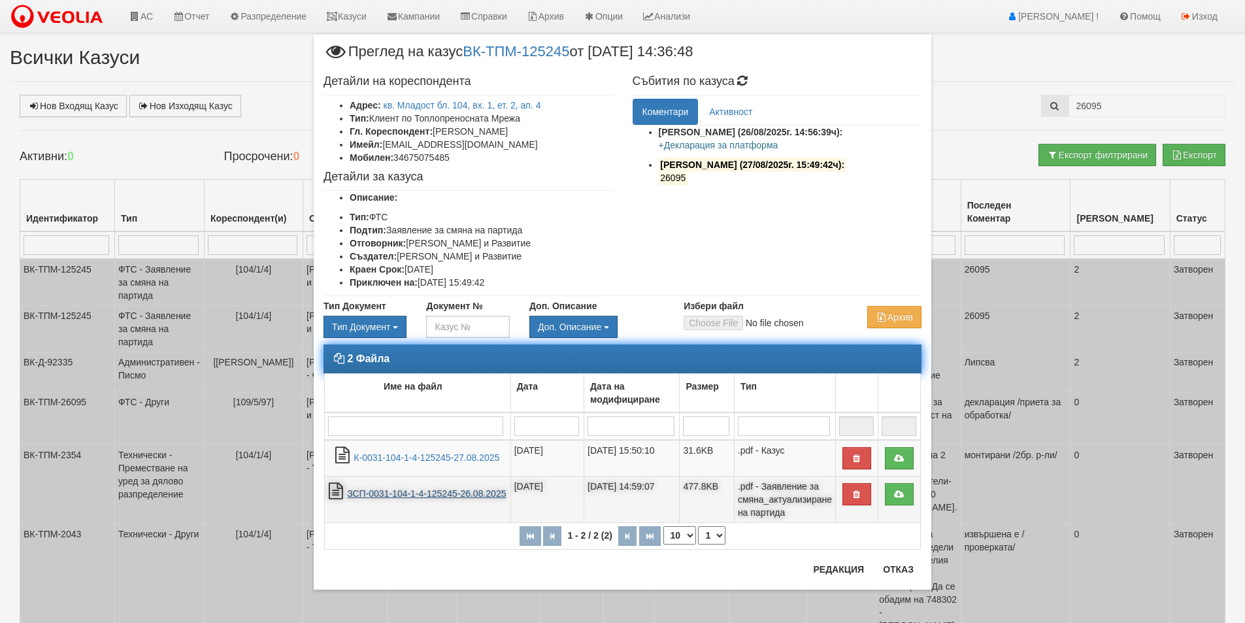
click at [457, 493] on link "ЗСП-0031-104-1-4-125245-26.08.2025" at bounding box center [426, 493] width 159 height 10
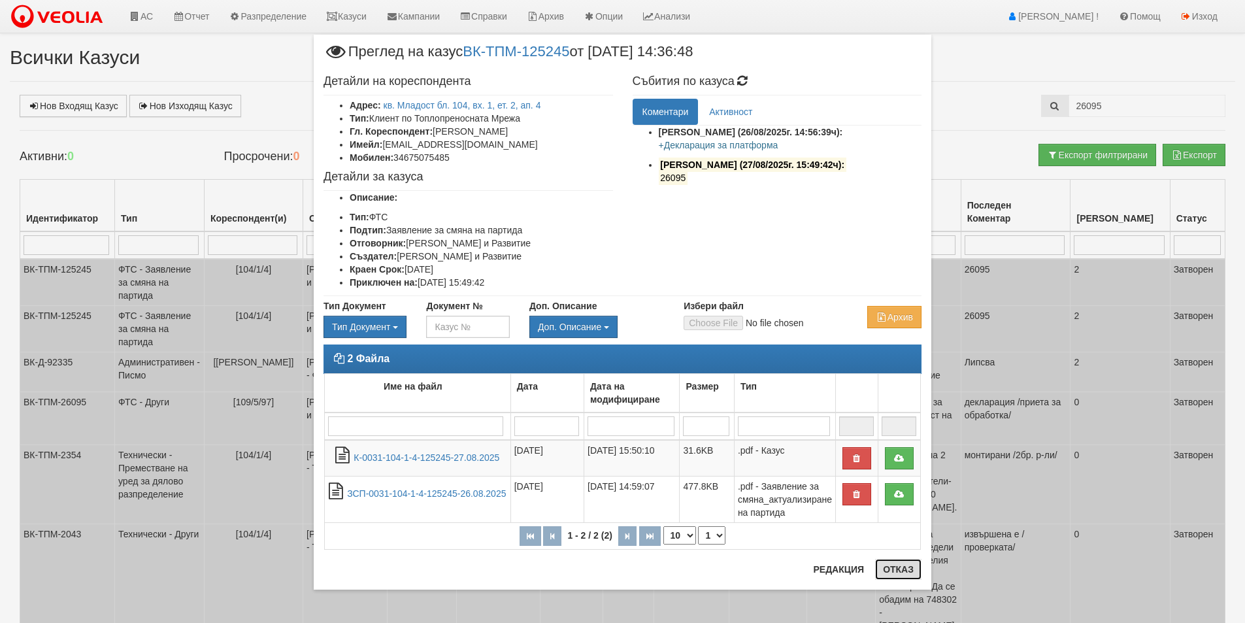
click at [887, 566] on button "Отказ" at bounding box center [898, 569] width 46 height 21
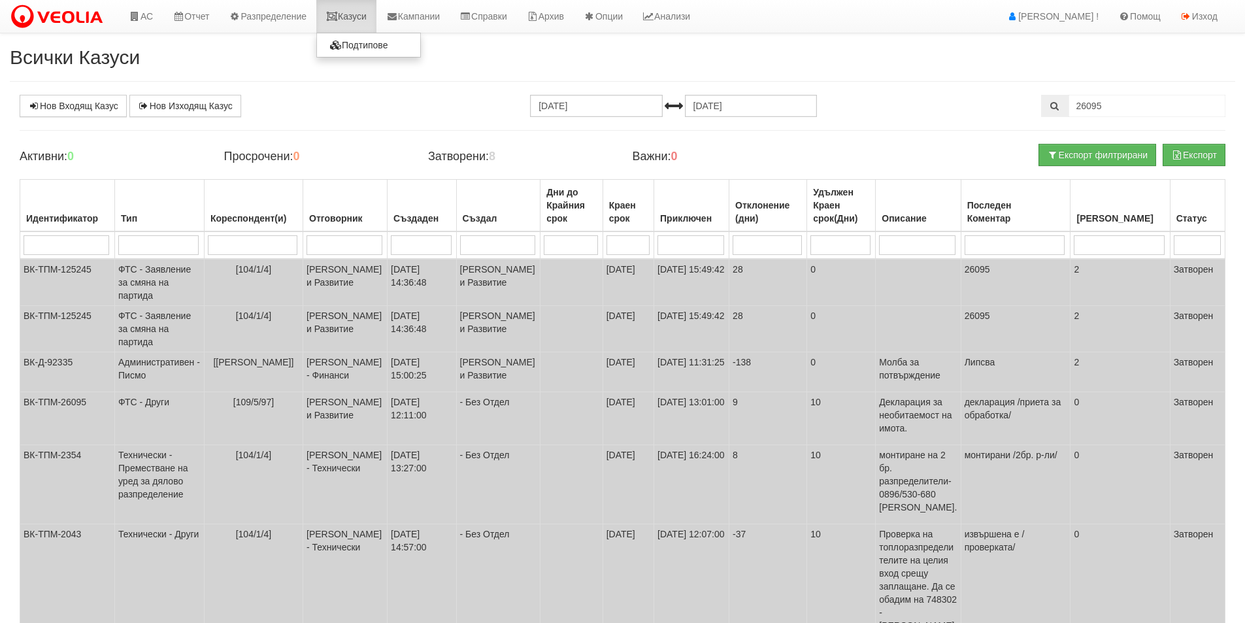
click at [362, 22] on link "Казуси" at bounding box center [346, 16] width 60 height 33
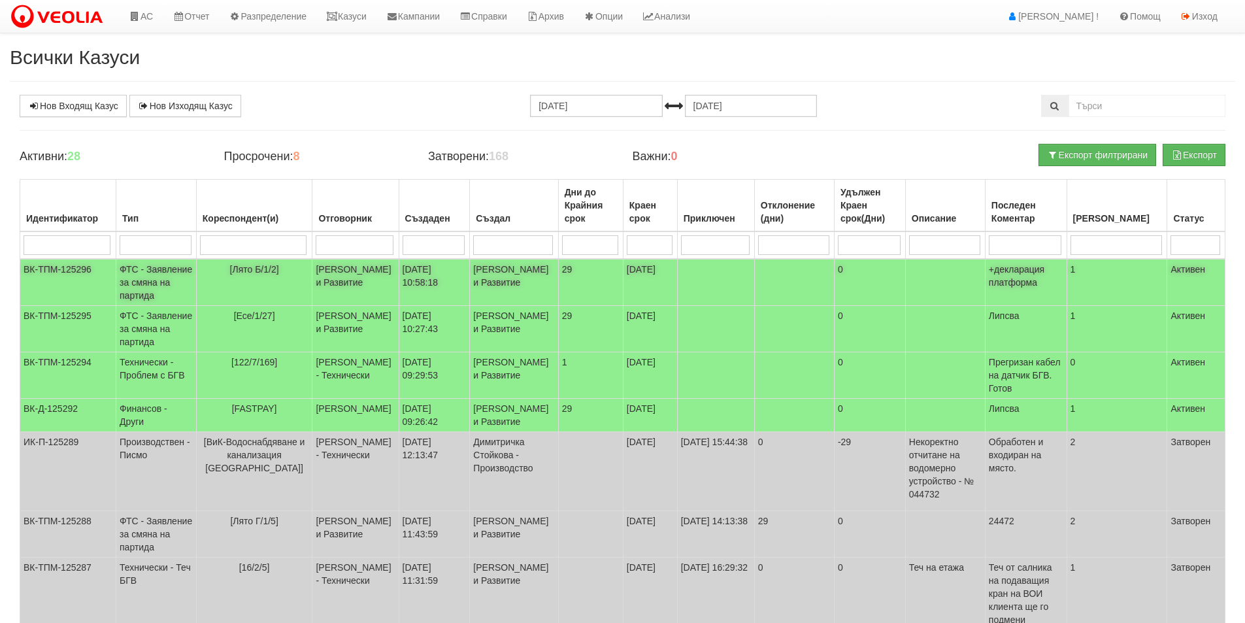
click at [355, 274] on td "[PERSON_NAME] и Развитие" at bounding box center [355, 282] width 86 height 47
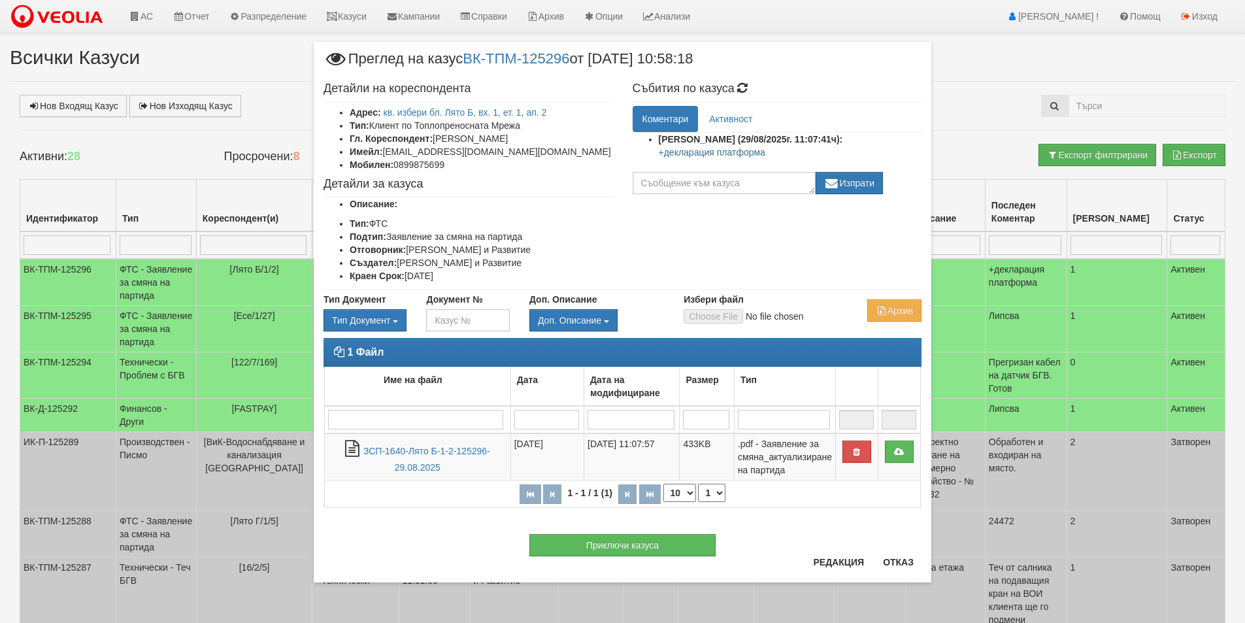
drag, startPoint x: 593, startPoint y: 138, endPoint x: 435, endPoint y: 137, distance: 158.1
click at [435, 137] on li "Гл. Кореспондент: [PERSON_NAME]" at bounding box center [481, 138] width 263 height 13
copy li "[PERSON_NAME]"
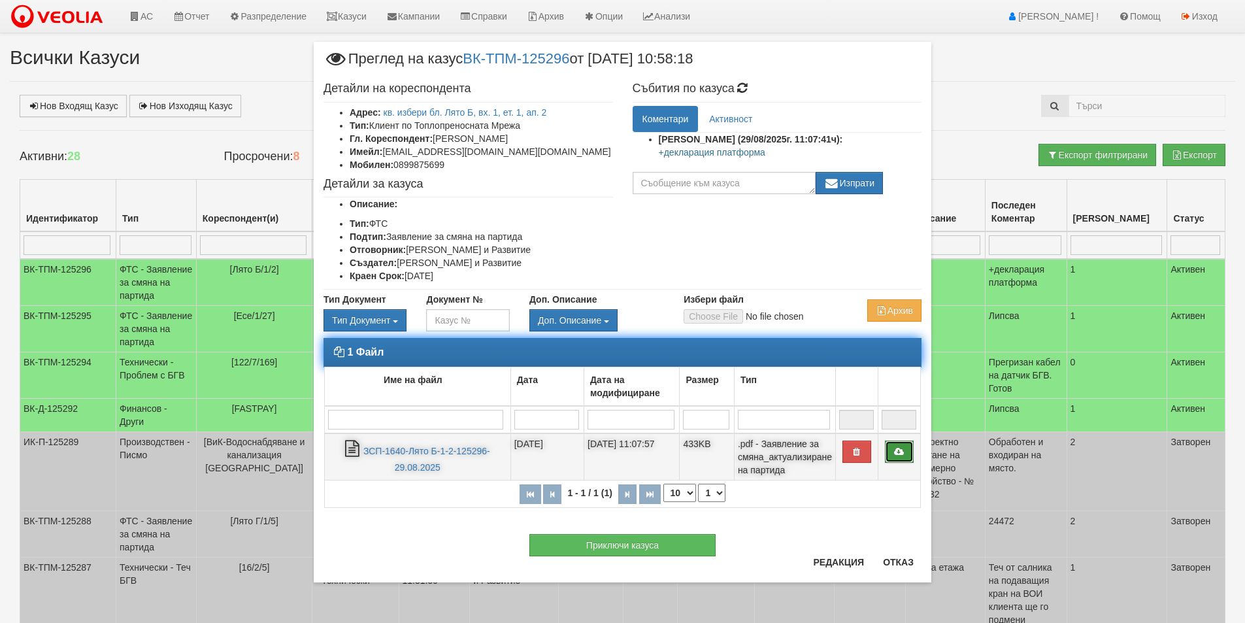
click at [896, 445] on link at bounding box center [899, 451] width 29 height 22
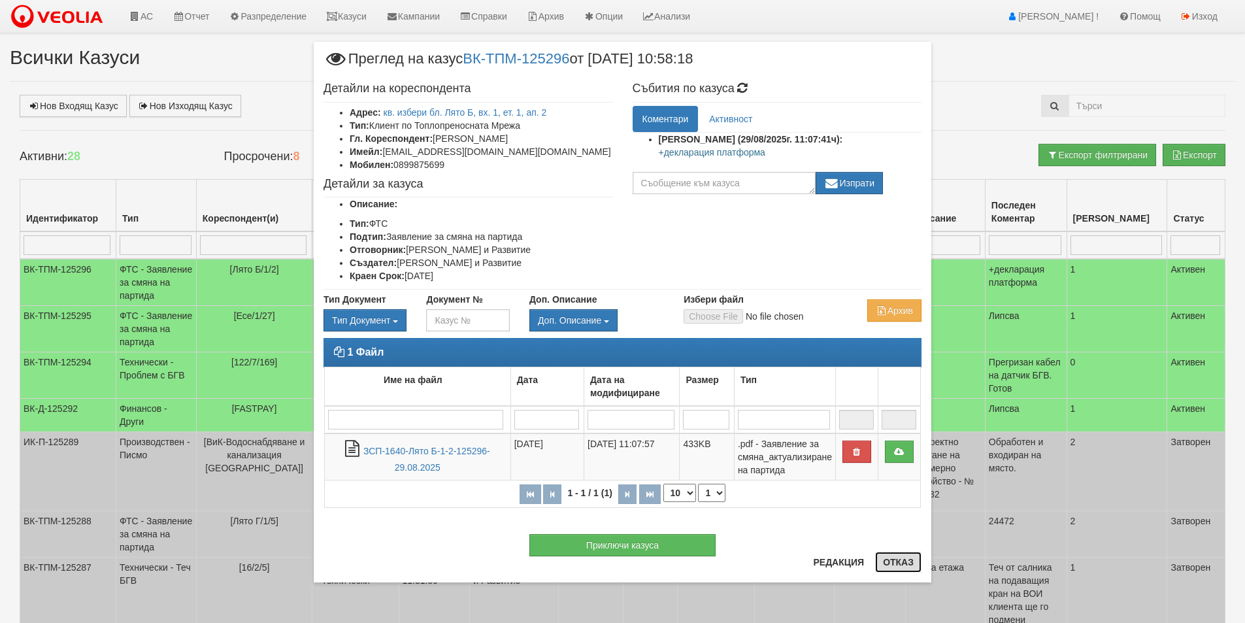
click at [910, 562] on button "Отказ" at bounding box center [898, 561] width 46 height 21
